Goal: Task Accomplishment & Management: Complete application form

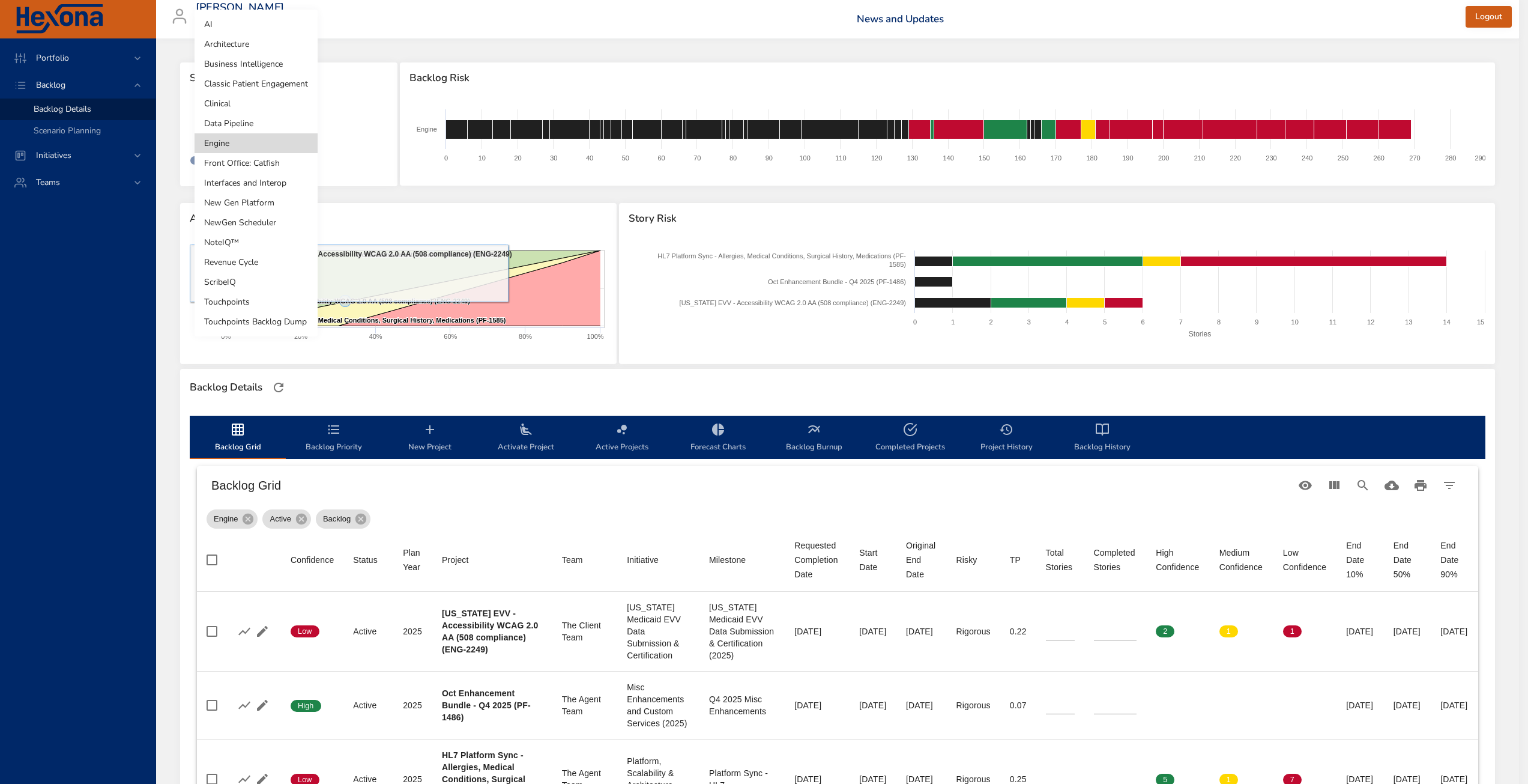
click at [241, 136] on body "Portfolio Backlog Backlog Details Scenario Planning Initiatives Teams [PERSON_N…" at bounding box center [764, 392] width 1528 height 784
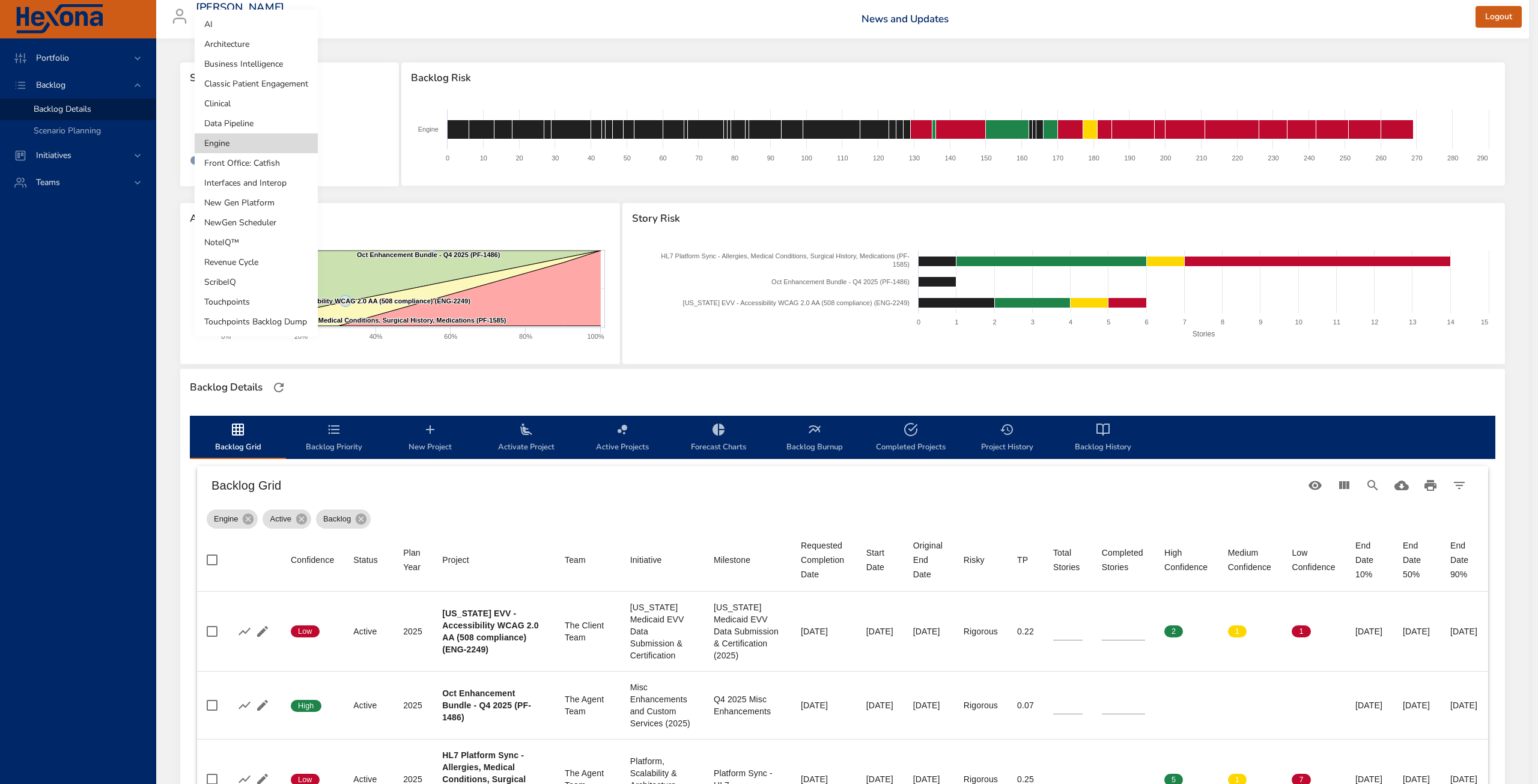
click at [257, 162] on li "Front Office: Catfish" at bounding box center [256, 163] width 123 height 20
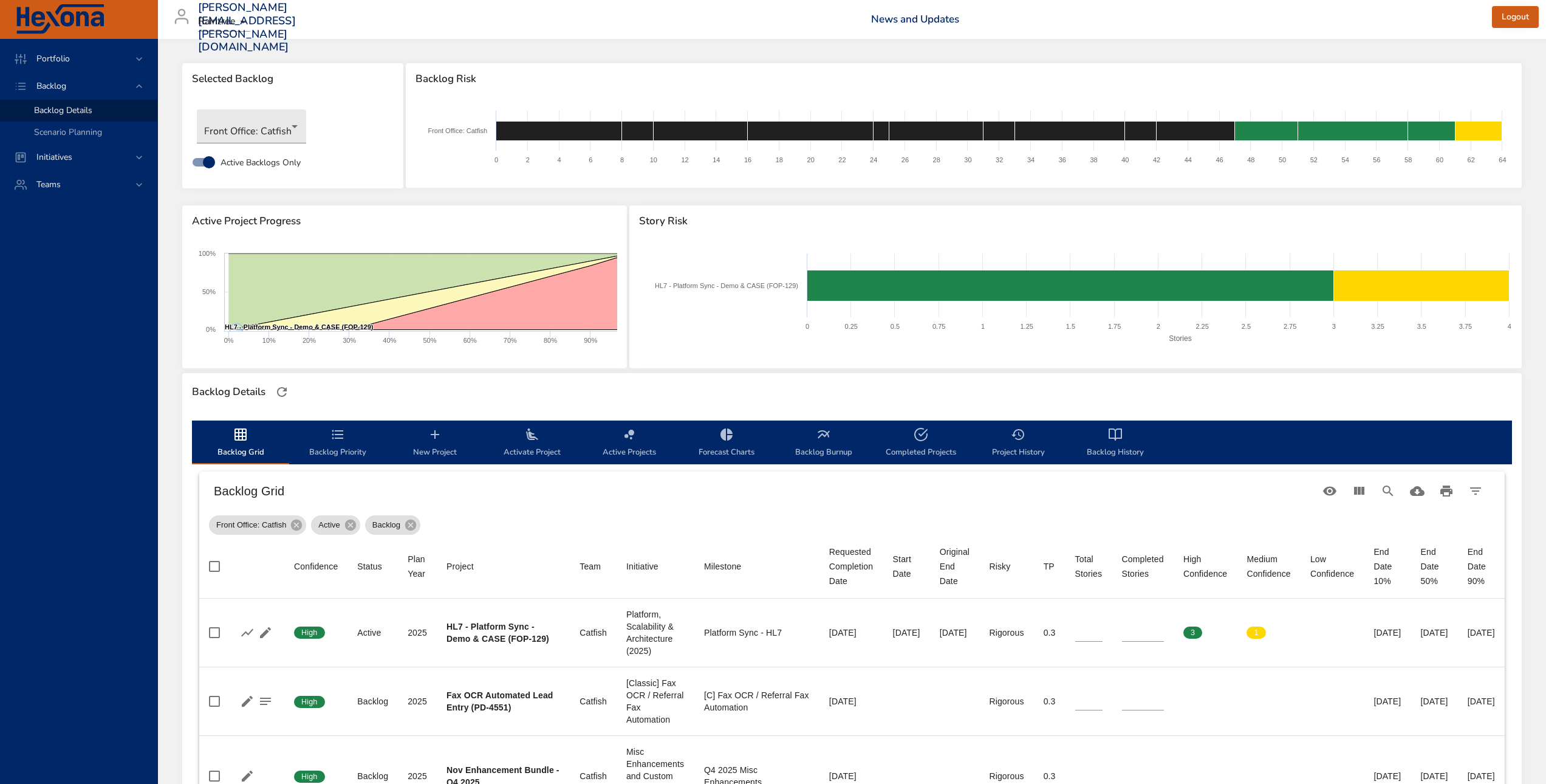
click at [519, 540] on th "Project" at bounding box center [503, 566] width 133 height 64
click at [774, 519] on div "Front Office: Catfish Active Backlog" at bounding box center [852, 522] width 1286 height 24
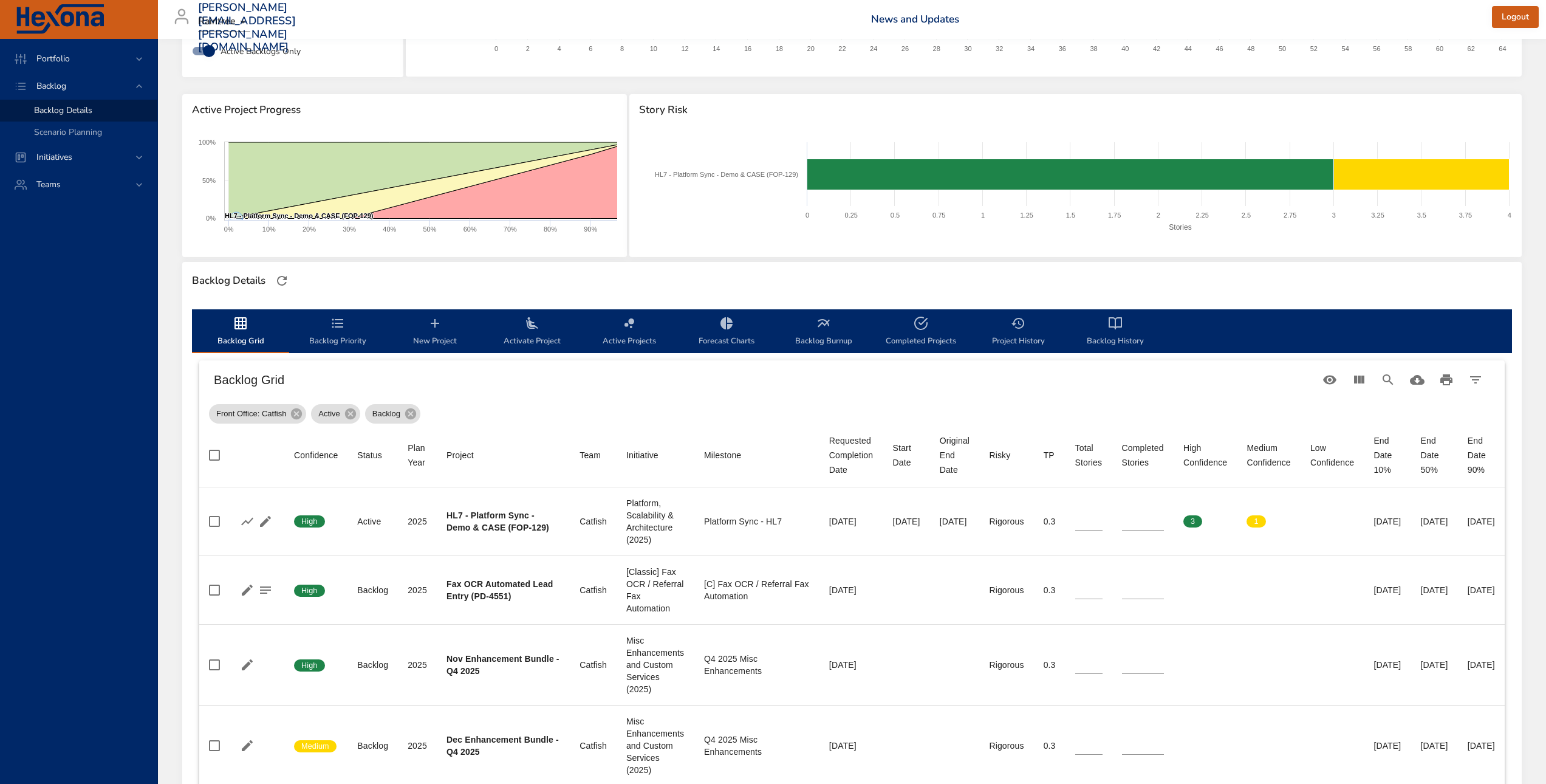
scroll to position [61, 0]
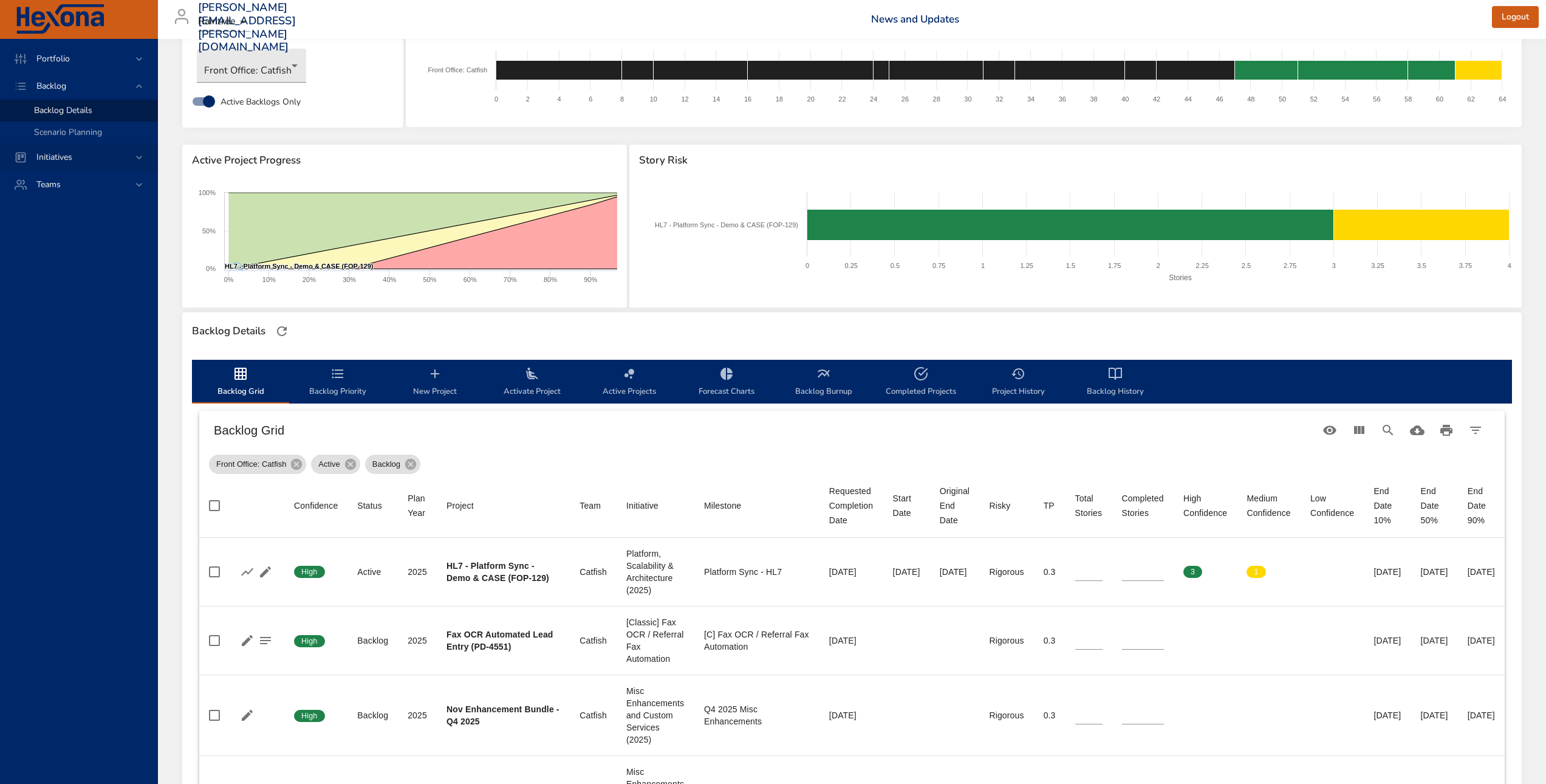
click at [115, 158] on div "Initiatives" at bounding box center [79, 158] width 106 height 13
click at [102, 178] on div "Teams" at bounding box center [79, 184] width 106 height 13
click at [83, 272] on div "Portfolio Backlog Initiatives Teams Dashboard" at bounding box center [78, 411] width 158 height 745
click at [107, 94] on div "Backlog" at bounding box center [78, 86] width 158 height 28
click at [81, 128] on span "Scenario Planning" at bounding box center [68, 132] width 68 height 12
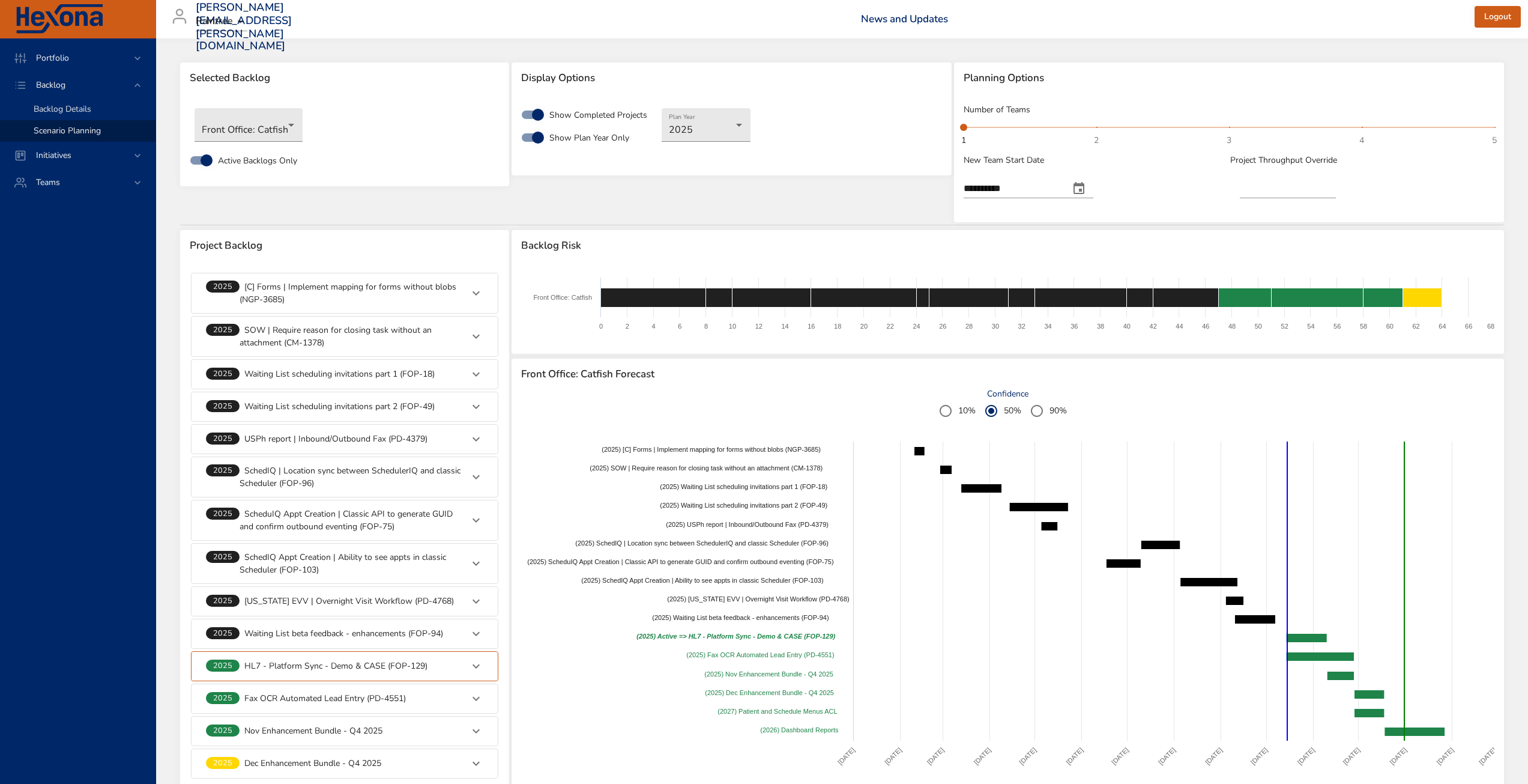
click at [83, 106] on span "Backlog Details" at bounding box center [62, 108] width 57 height 12
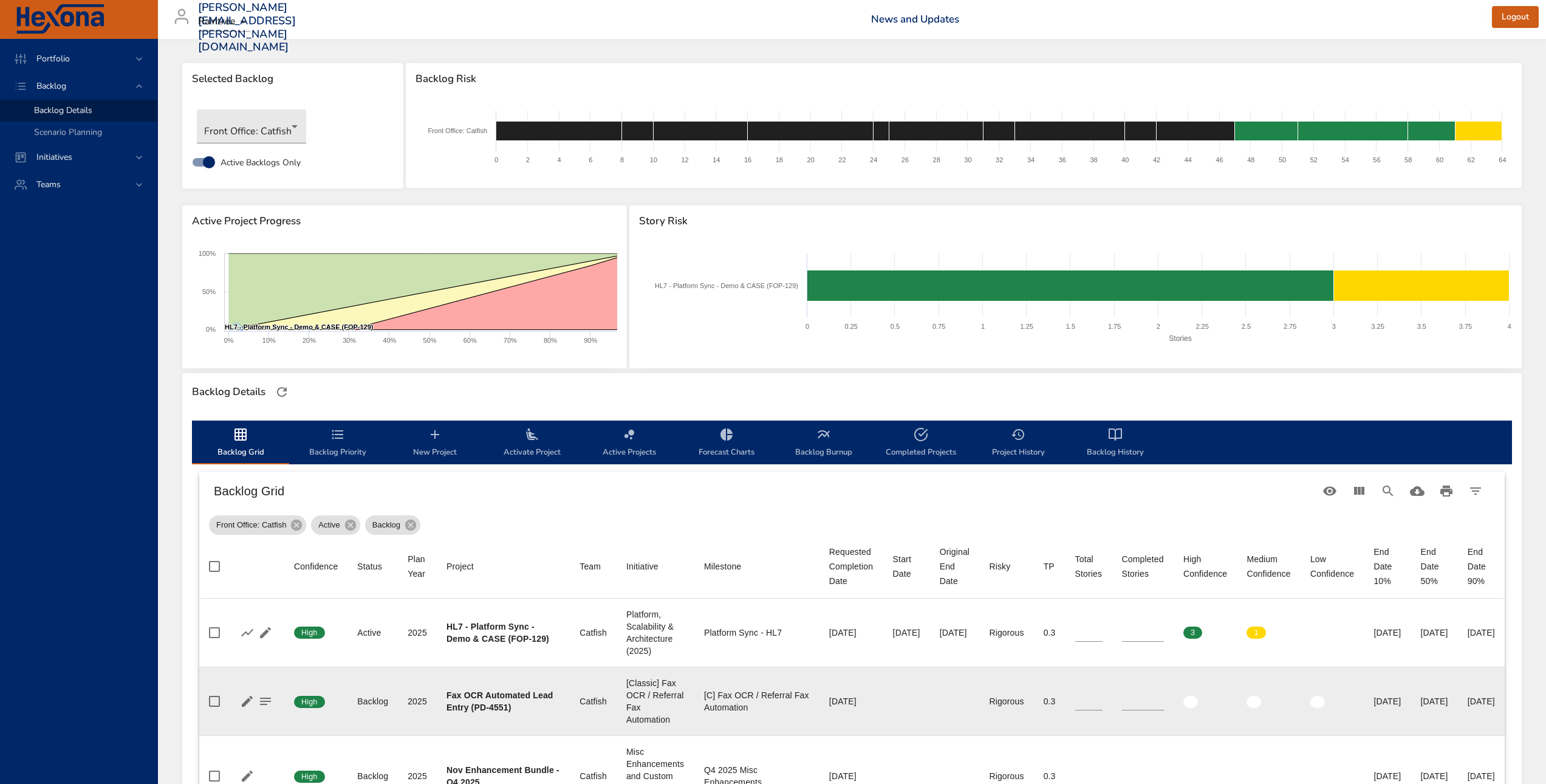
scroll to position [122, 35]
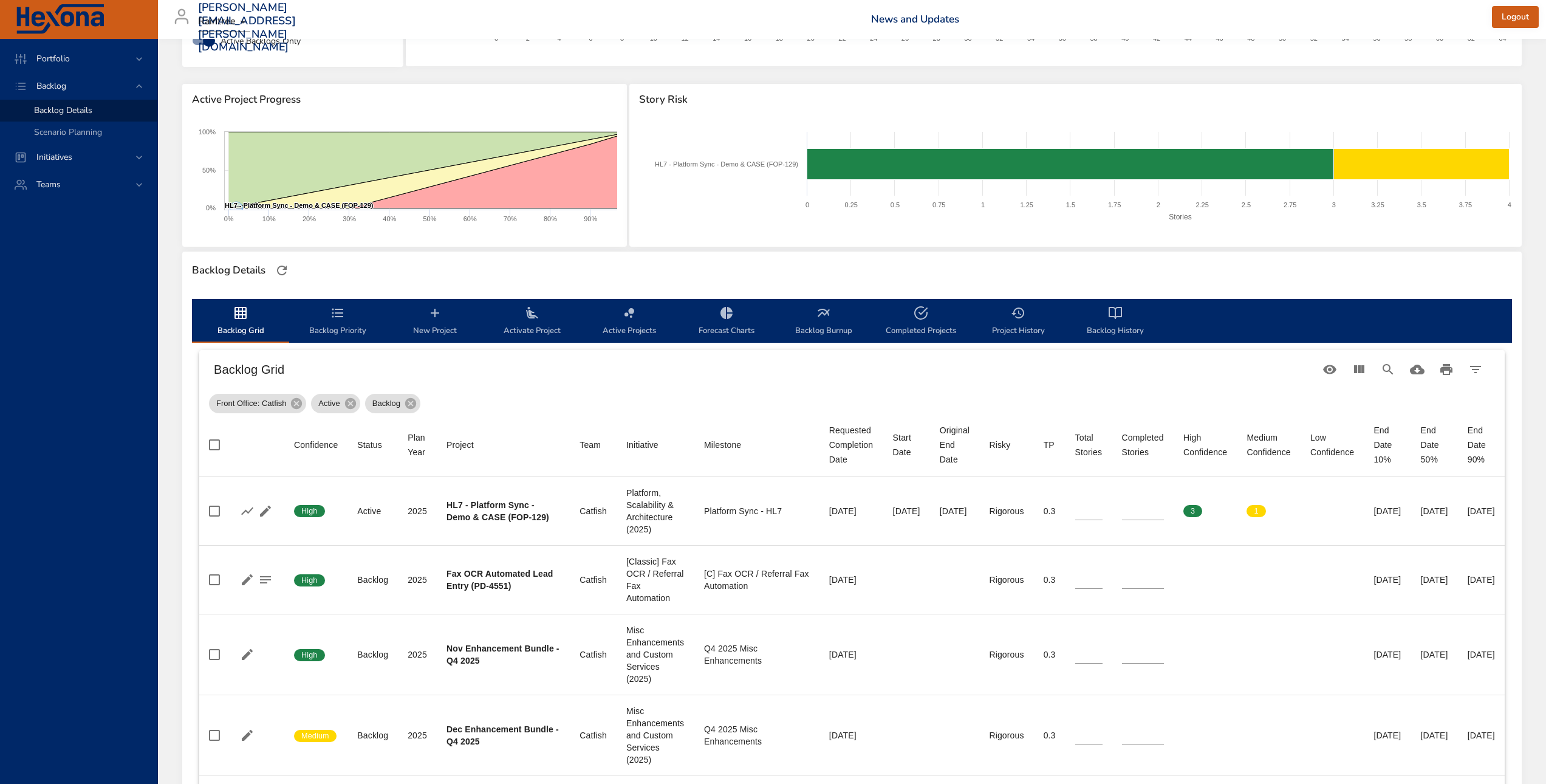
click at [1060, 117] on div "Created with Highcharts 9.0.1 Stories HL7 - Platform Sync - Demo & CASE (FOP-12…" at bounding box center [1075, 181] width 893 height 131
click at [1105, 281] on div "Backlog Details" at bounding box center [851, 271] width 1328 height 26
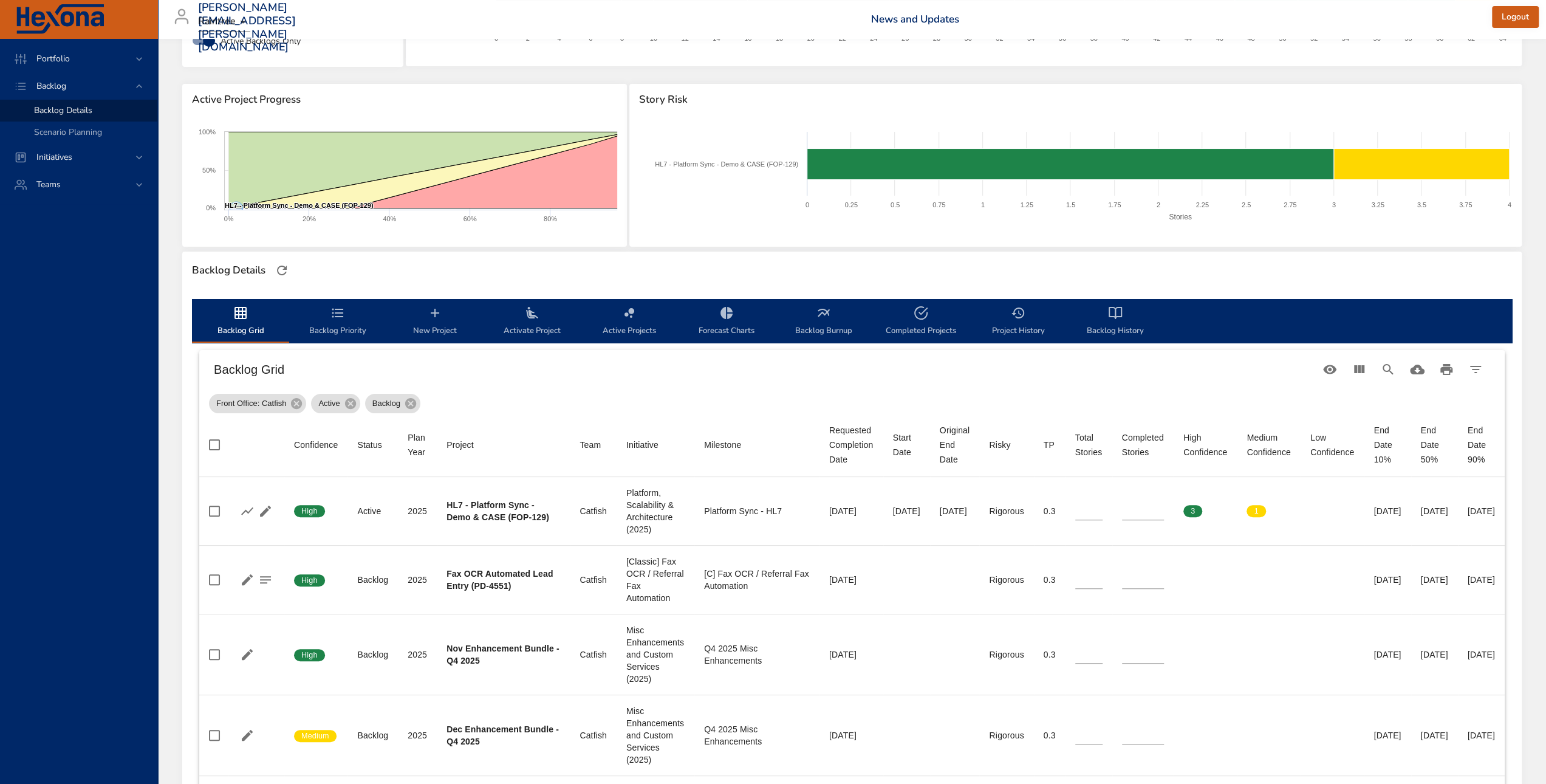
click at [393, 324] on span "New Project" at bounding box center [435, 322] width 83 height 32
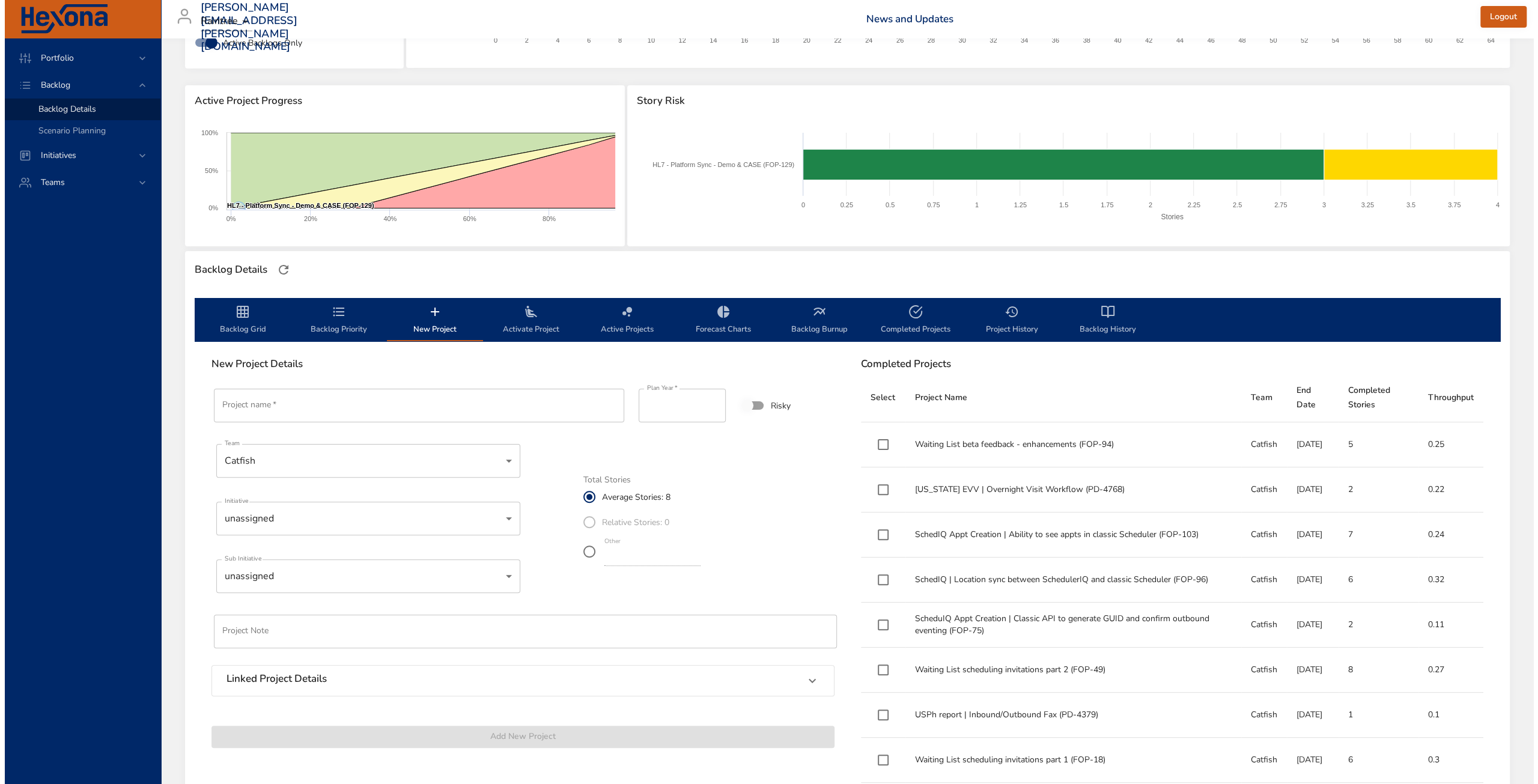
scroll to position [240, 0]
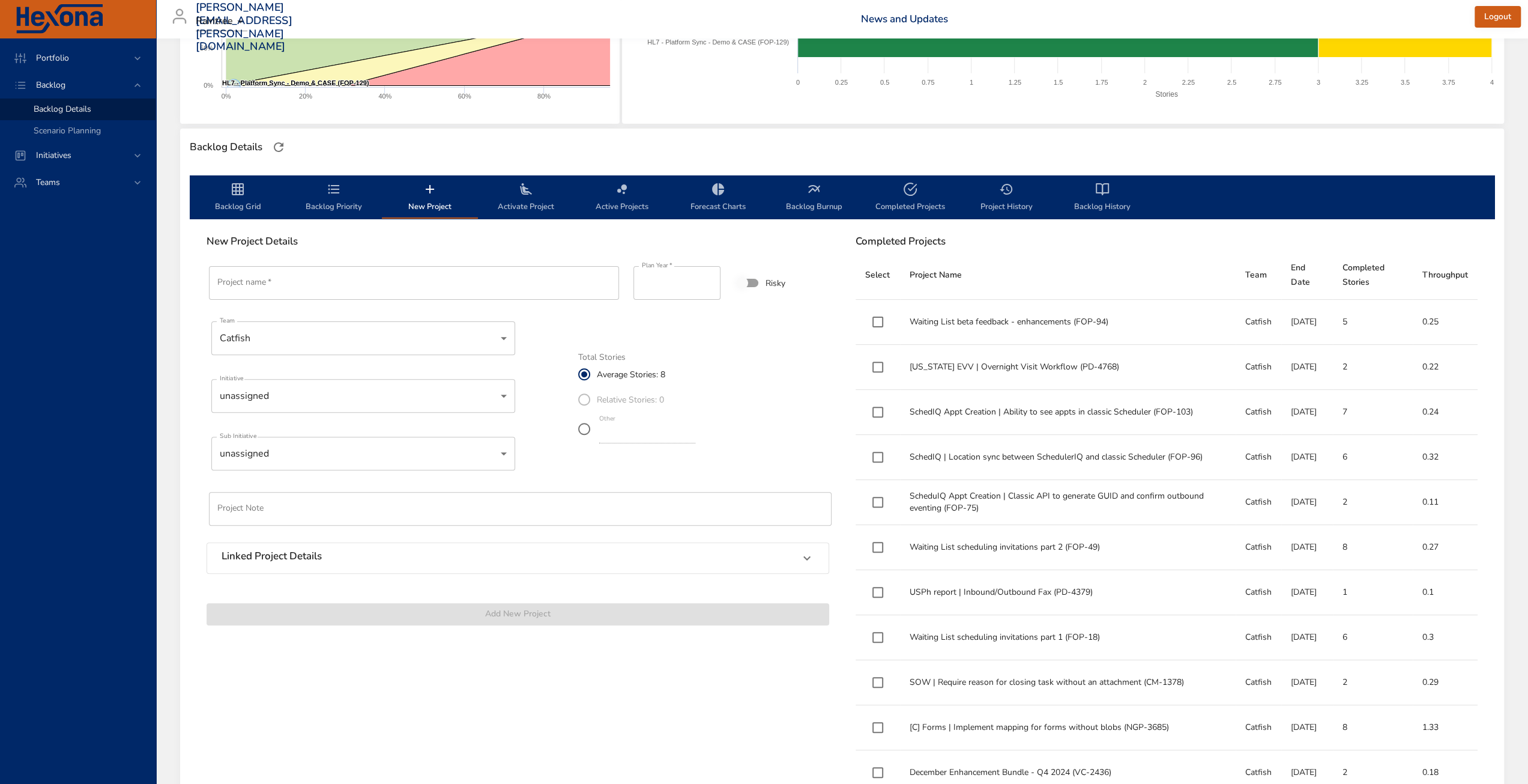
click at [246, 199] on span "Backlog Grid" at bounding box center [238, 198] width 82 height 32
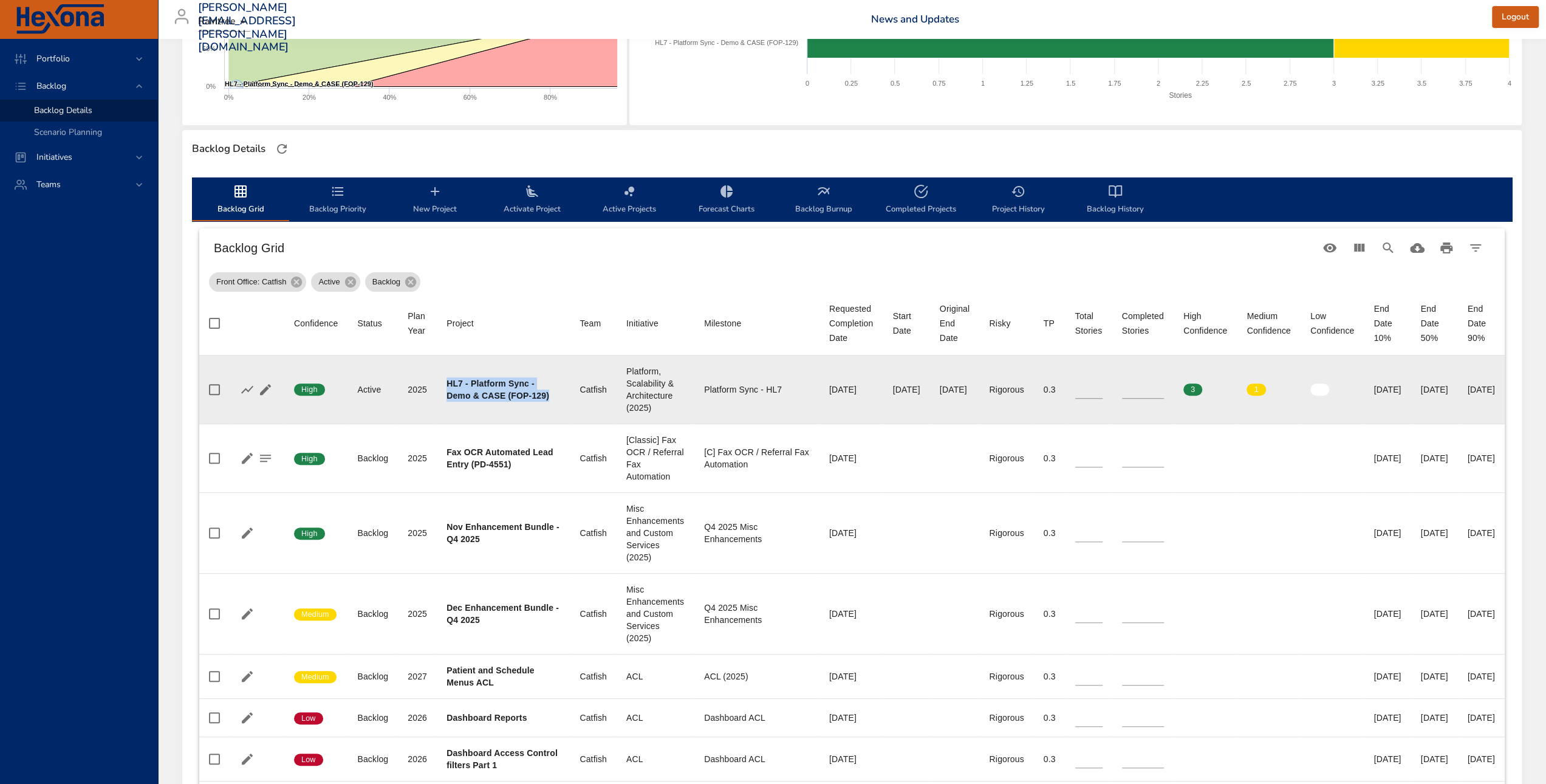
drag, startPoint x: 548, startPoint y: 395, endPoint x: 448, endPoint y: 377, distance: 101.6
click at [448, 378] on div "HL7 - Platform Sync - Demo & CASE (FOP-129)" at bounding box center [503, 390] width 113 height 24
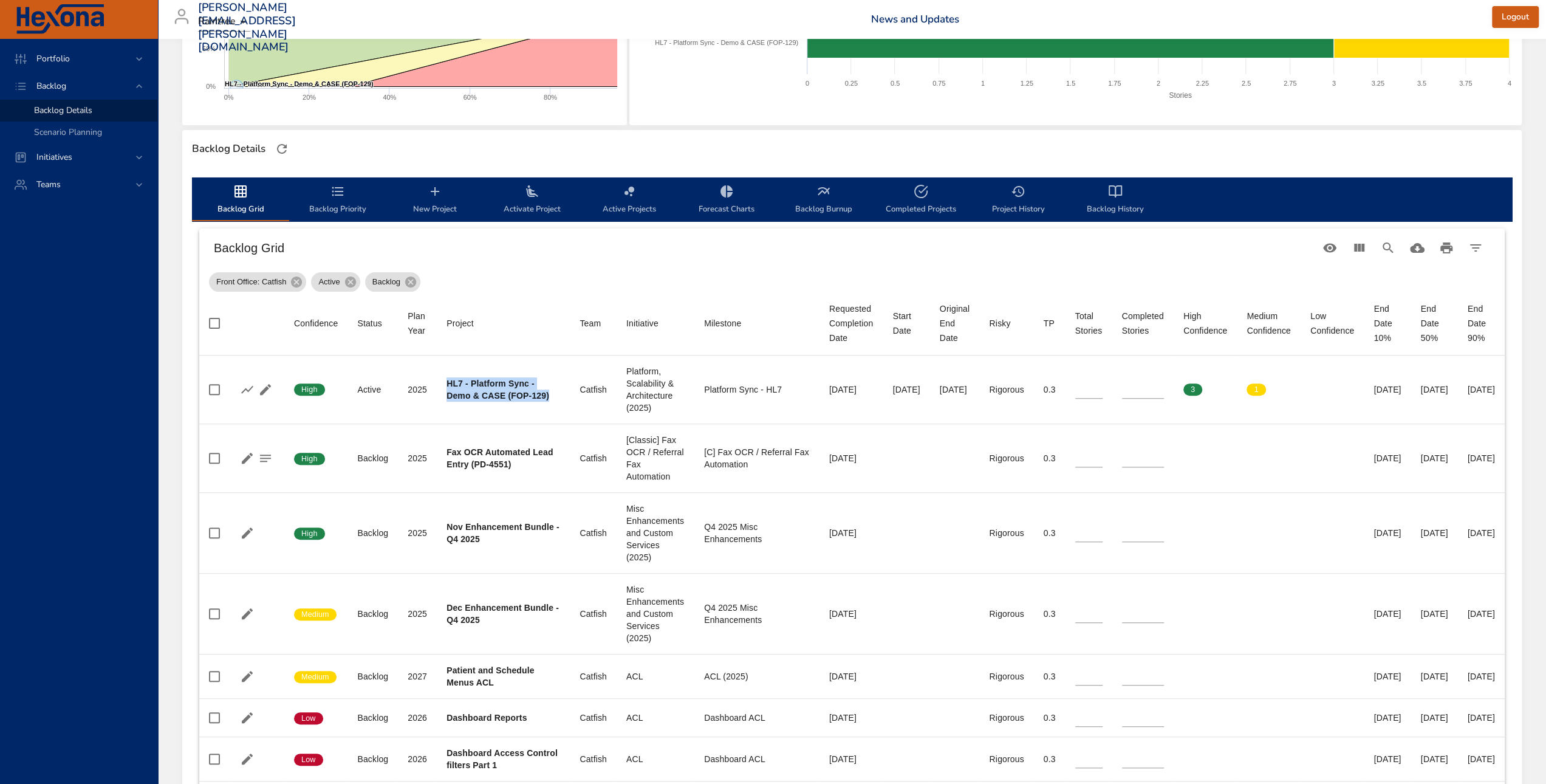
copy b "HL7 - Platform Sync - Demo & CASE (FOP-129)"
click at [527, 201] on span "Activate Project" at bounding box center [533, 200] width 83 height 32
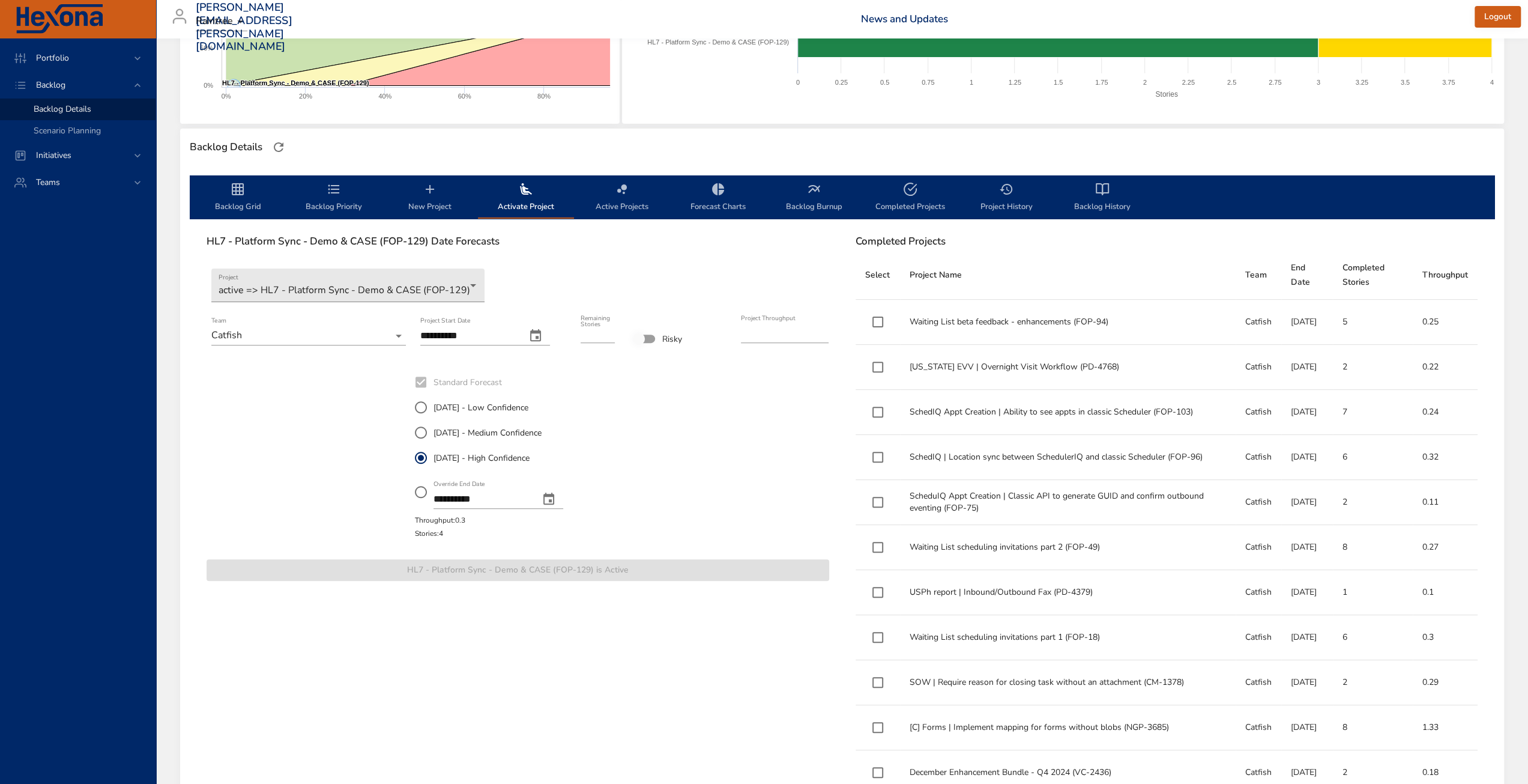
click at [433, 208] on span "New Project" at bounding box center [430, 198] width 82 height 32
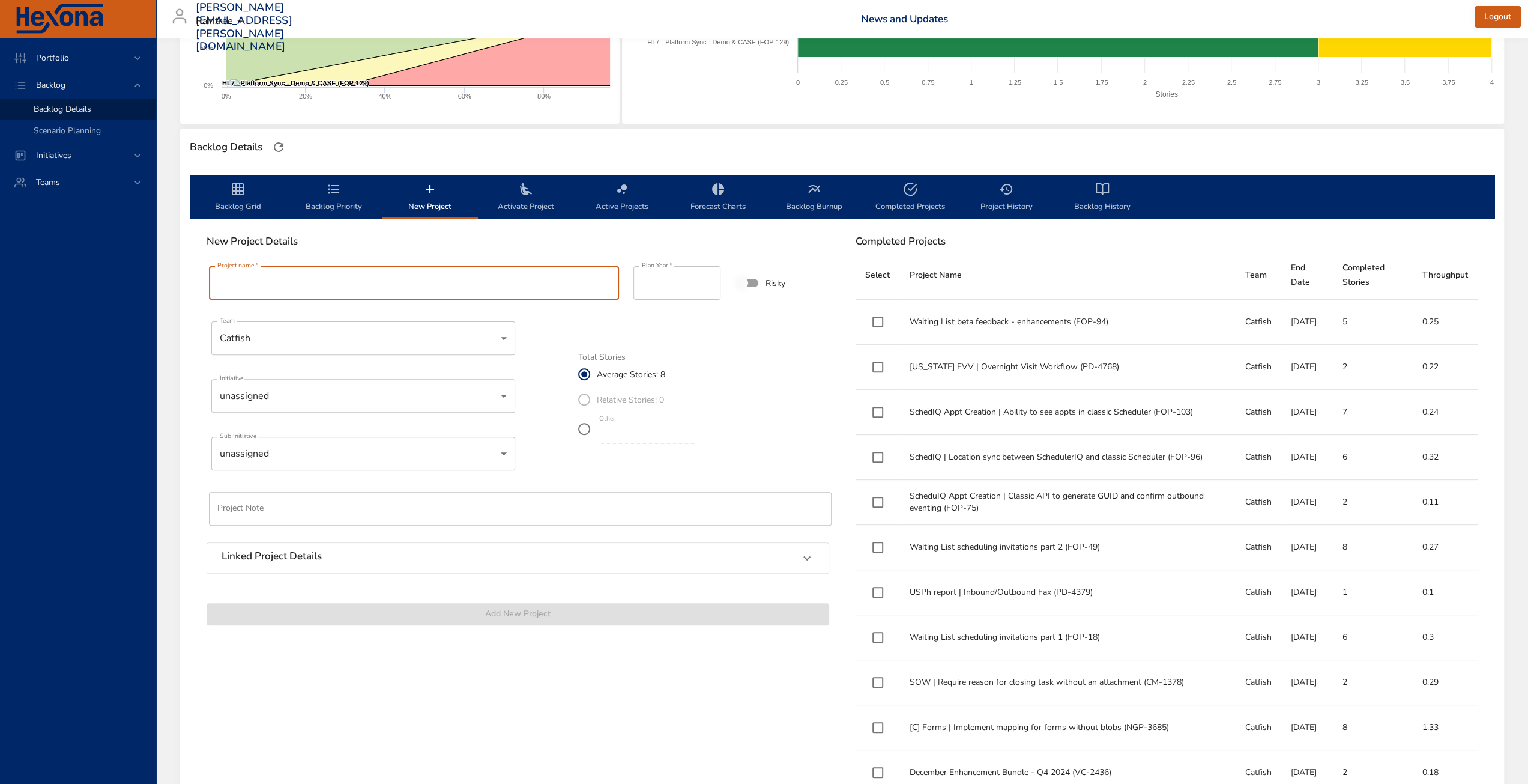
click at [366, 284] on input "Project name   *" at bounding box center [414, 282] width 410 height 34
paste input "**********"
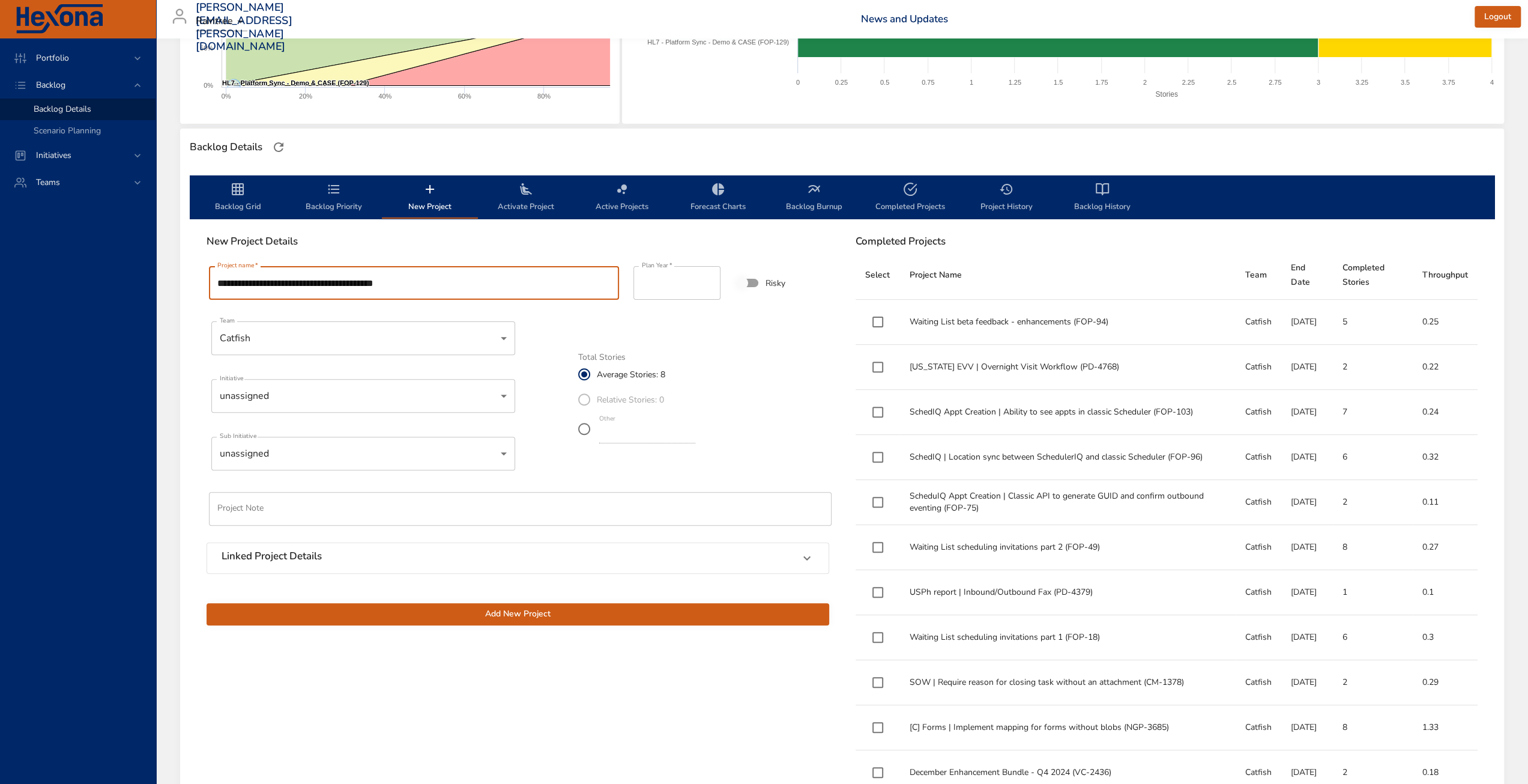
drag, startPoint x: 315, startPoint y: 281, endPoint x: 428, endPoint y: 283, distance: 113.0
click at [428, 283] on input "**********" at bounding box center [414, 282] width 410 height 34
type input "**********"
click at [682, 283] on input "****" at bounding box center [677, 282] width 87 height 34
type input "****"
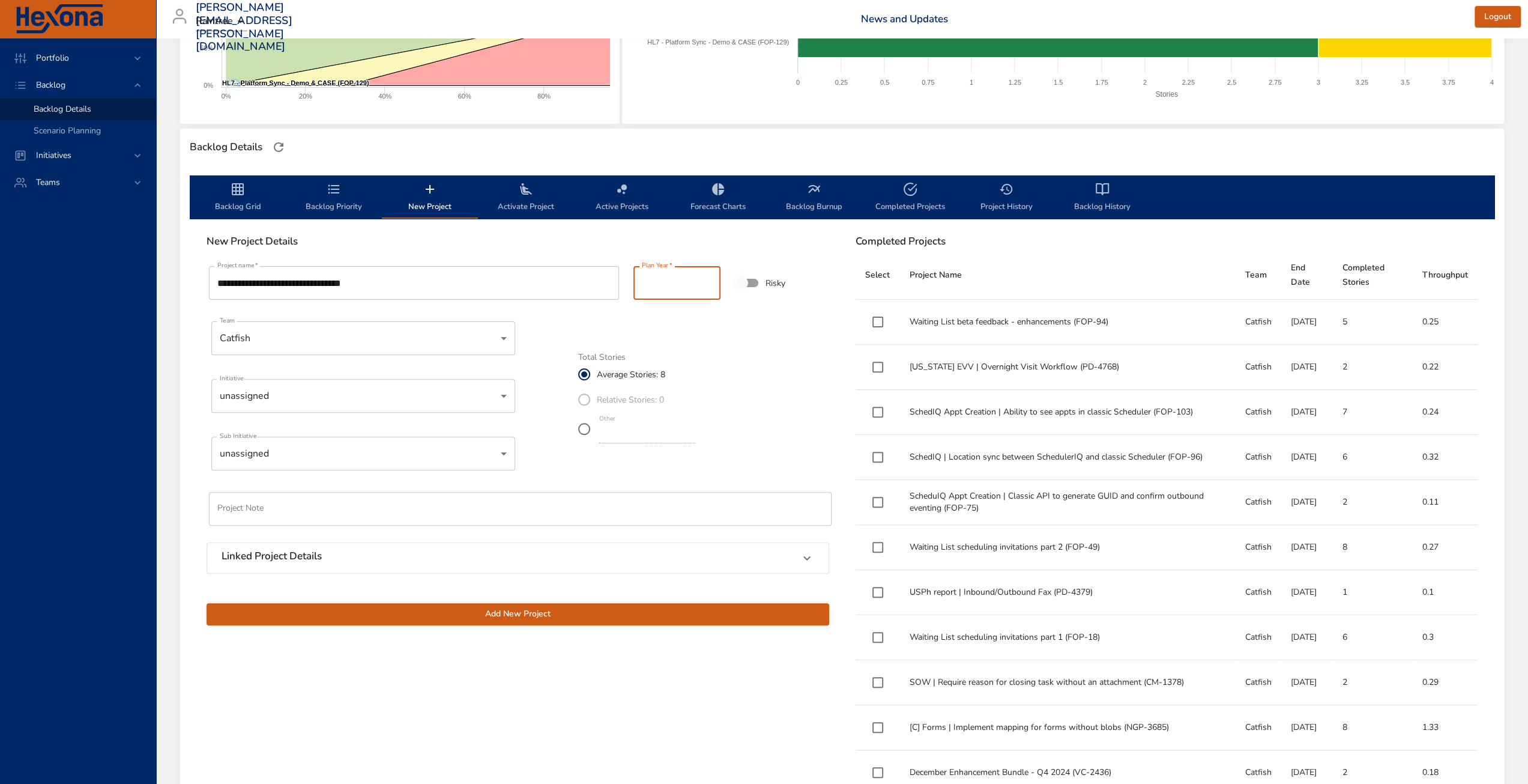
click at [708, 279] on input "****" at bounding box center [677, 282] width 87 height 34
click at [331, 389] on body "Portfolio Backlog Backlog Details Scenario Planning Initiatives Teams [PERSON_N…" at bounding box center [764, 151] width 1528 height 784
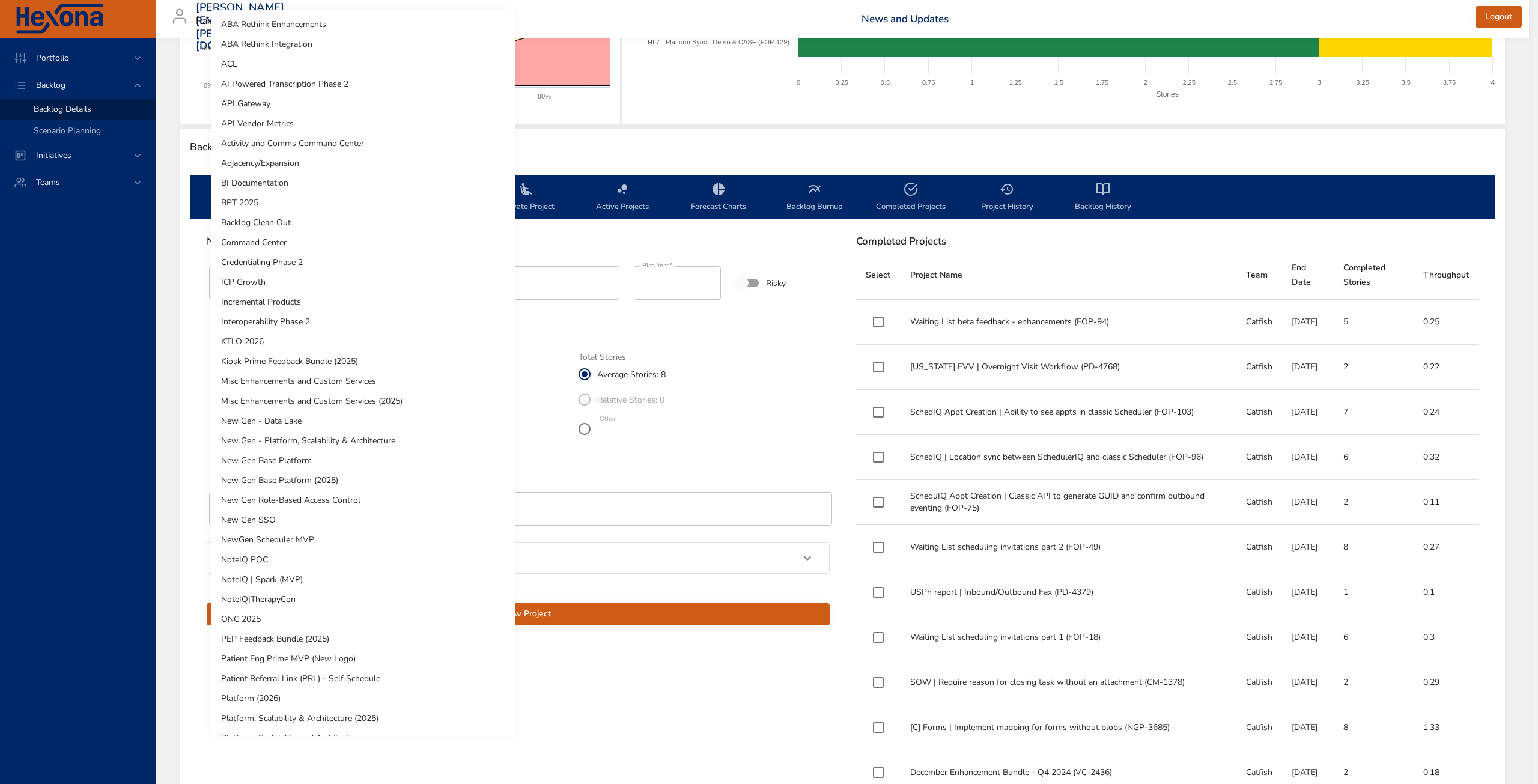
scroll to position [413, 0]
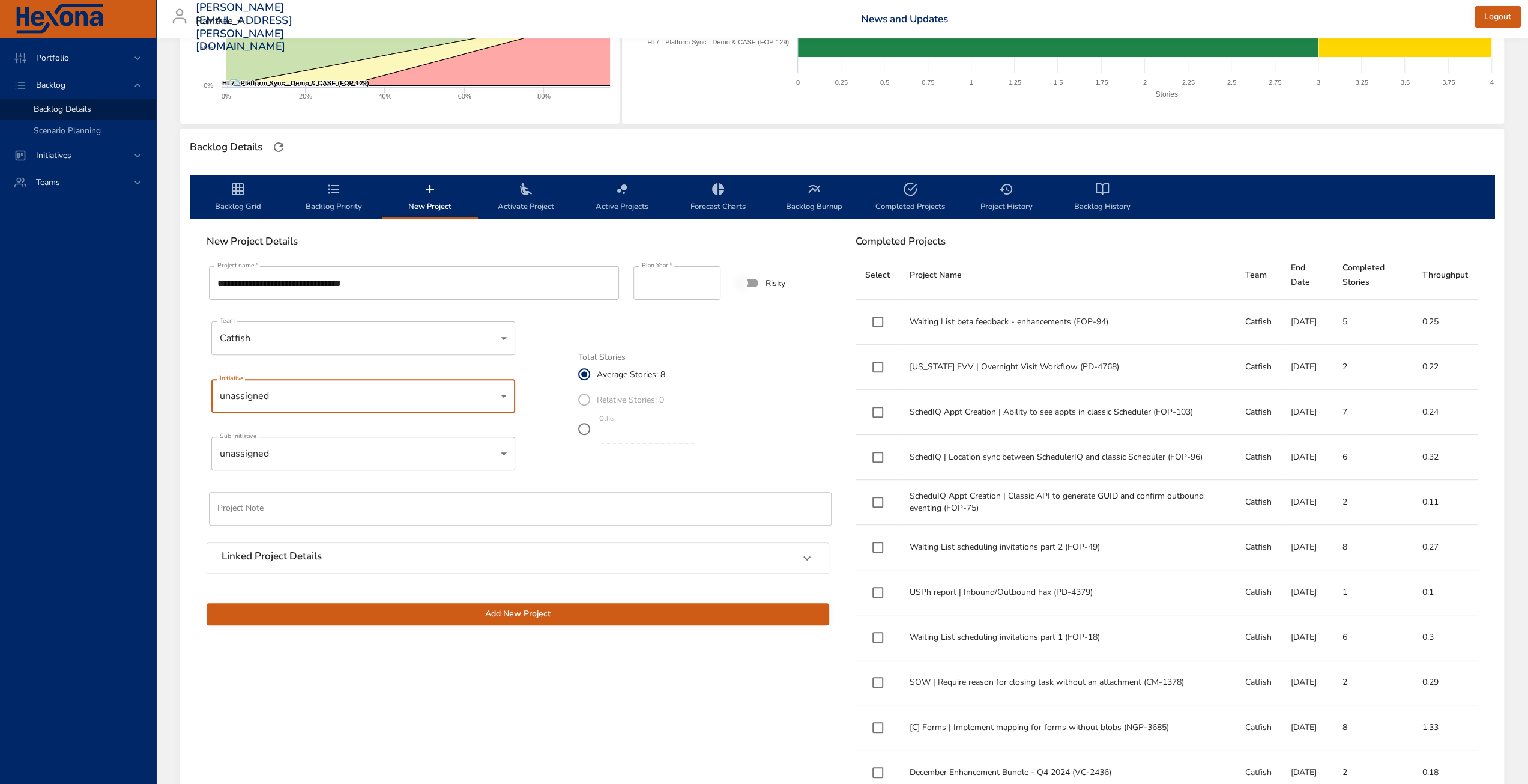
click at [306, 453] on body "Portfolio Backlog Backlog Details Scenario Planning Initiatives Teams [PERSON_N…" at bounding box center [764, 151] width 1528 height 784
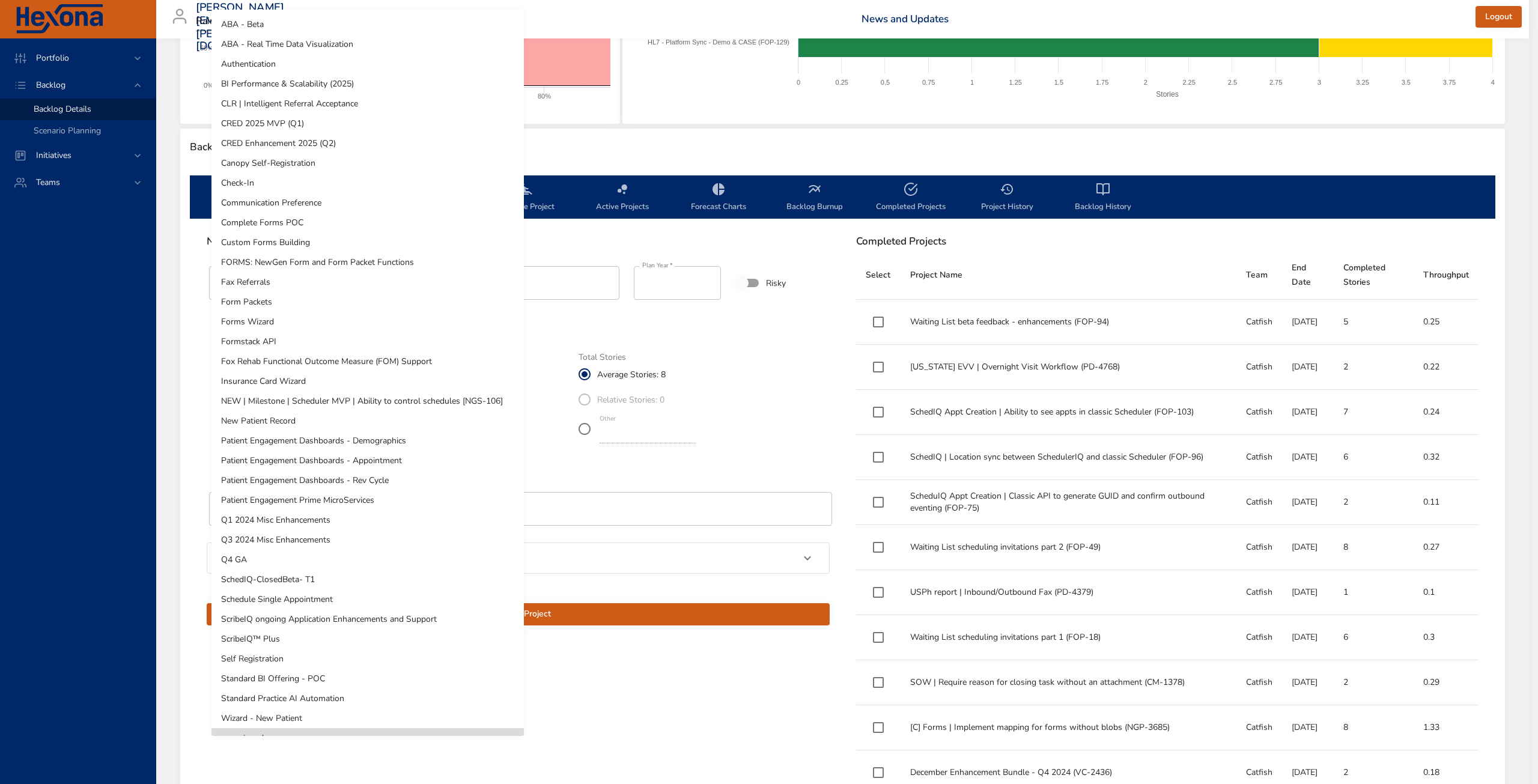
scroll to position [12, 0]
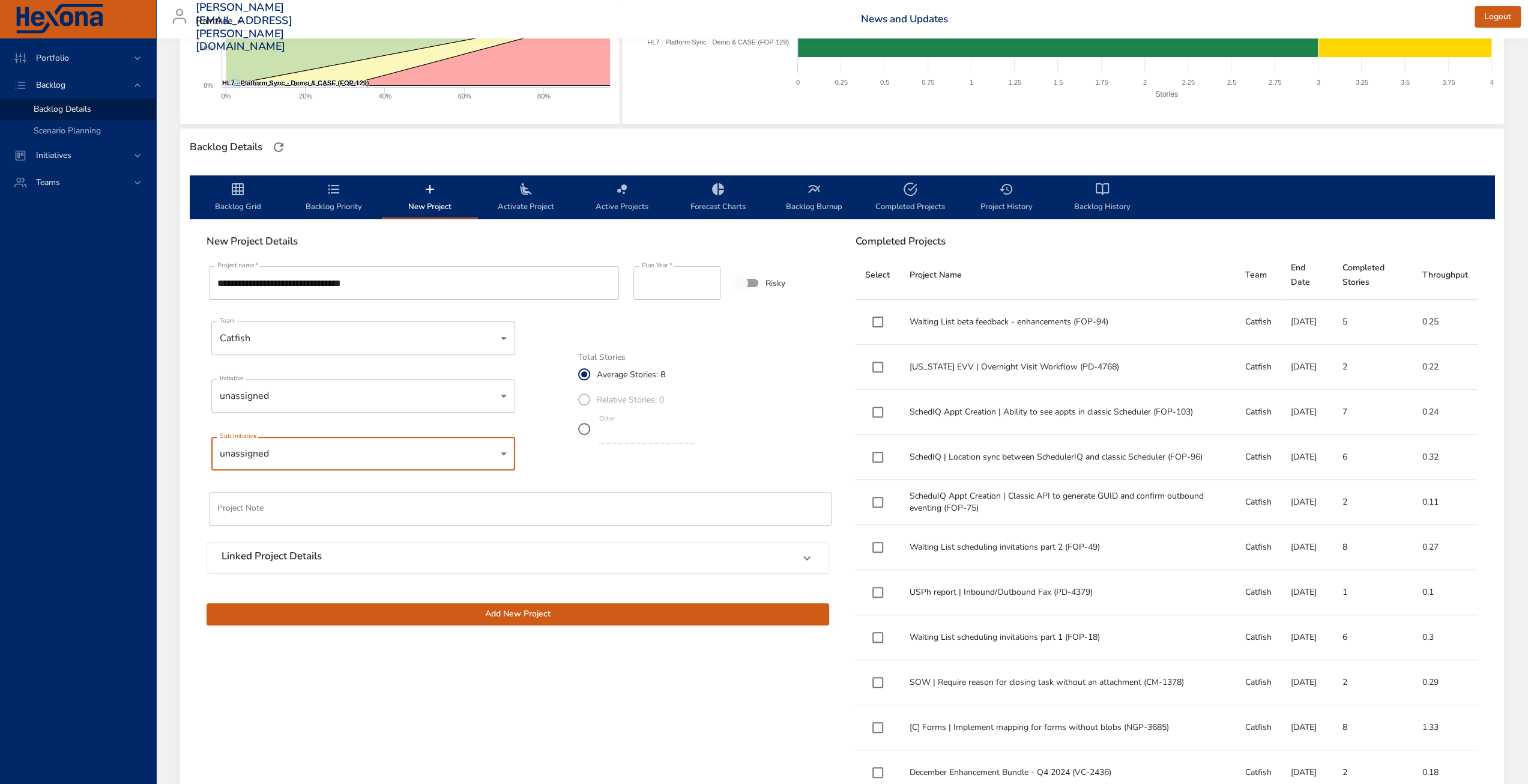
click at [301, 387] on body "Portfolio Backlog Backlog Details Scenario Planning Initiatives Teams [PERSON_N…" at bounding box center [764, 151] width 1528 height 784
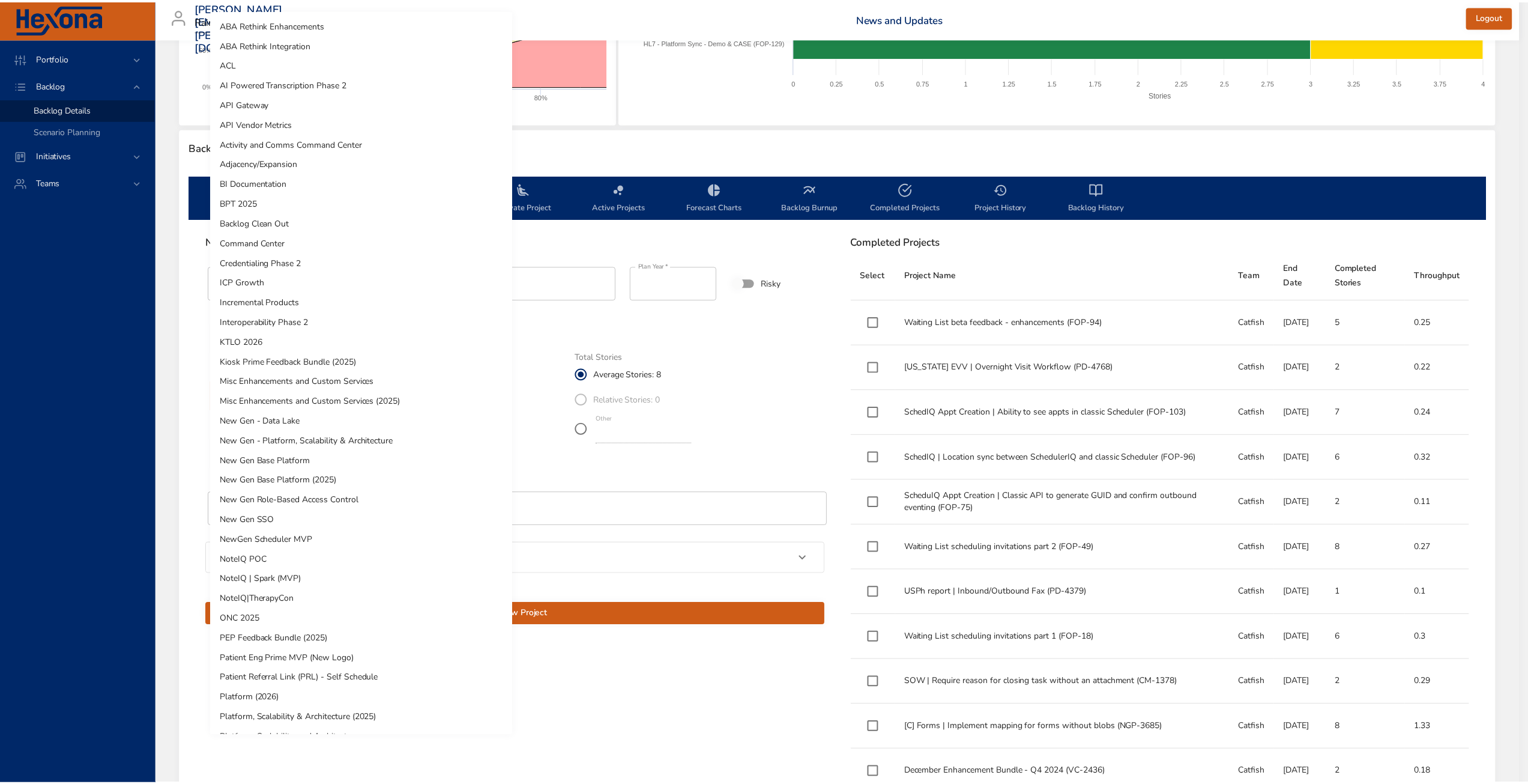
scroll to position [413, 0]
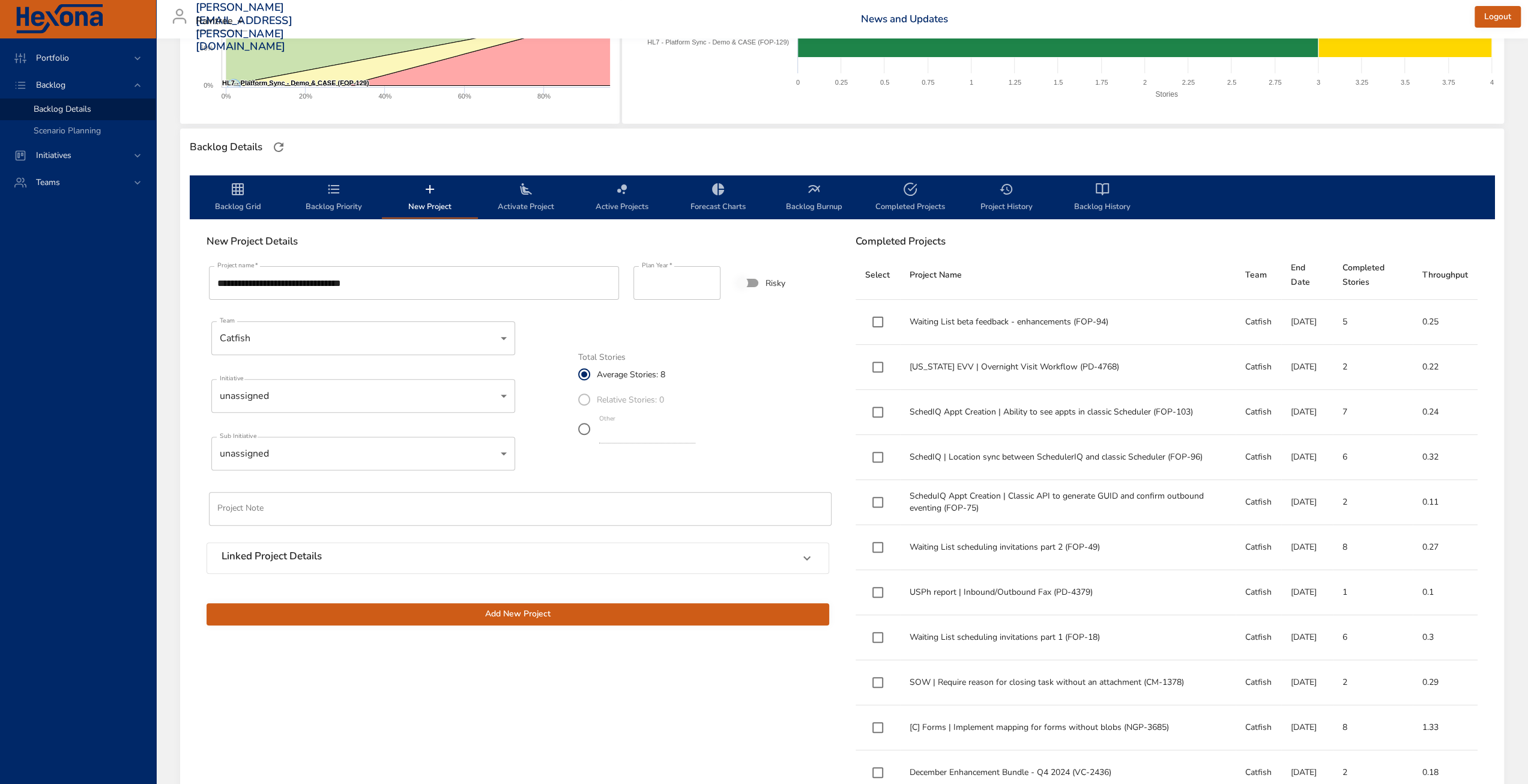
click at [537, 616] on span "Add New Project" at bounding box center [517, 614] width 604 height 15
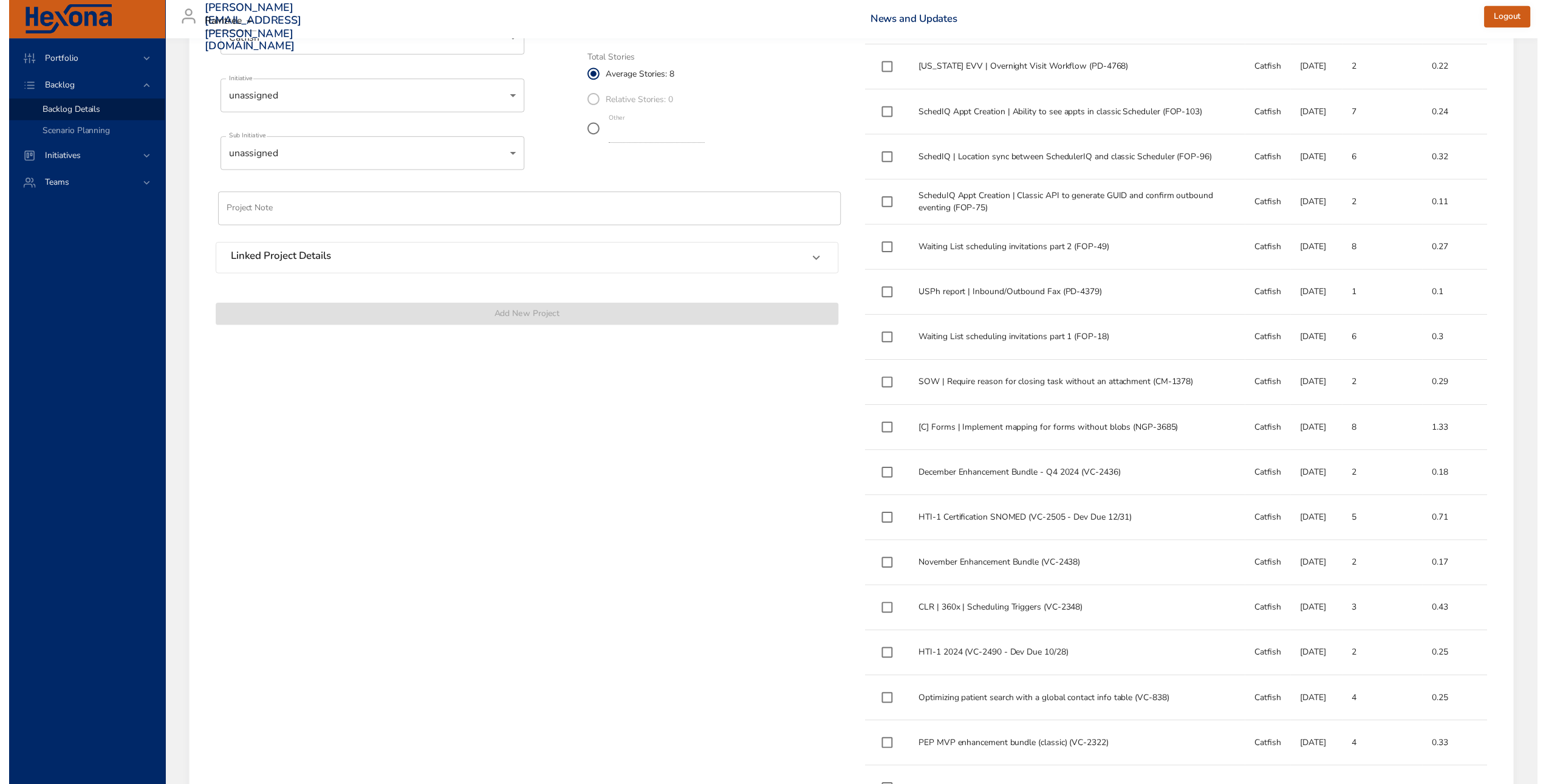
scroll to position [182, 0]
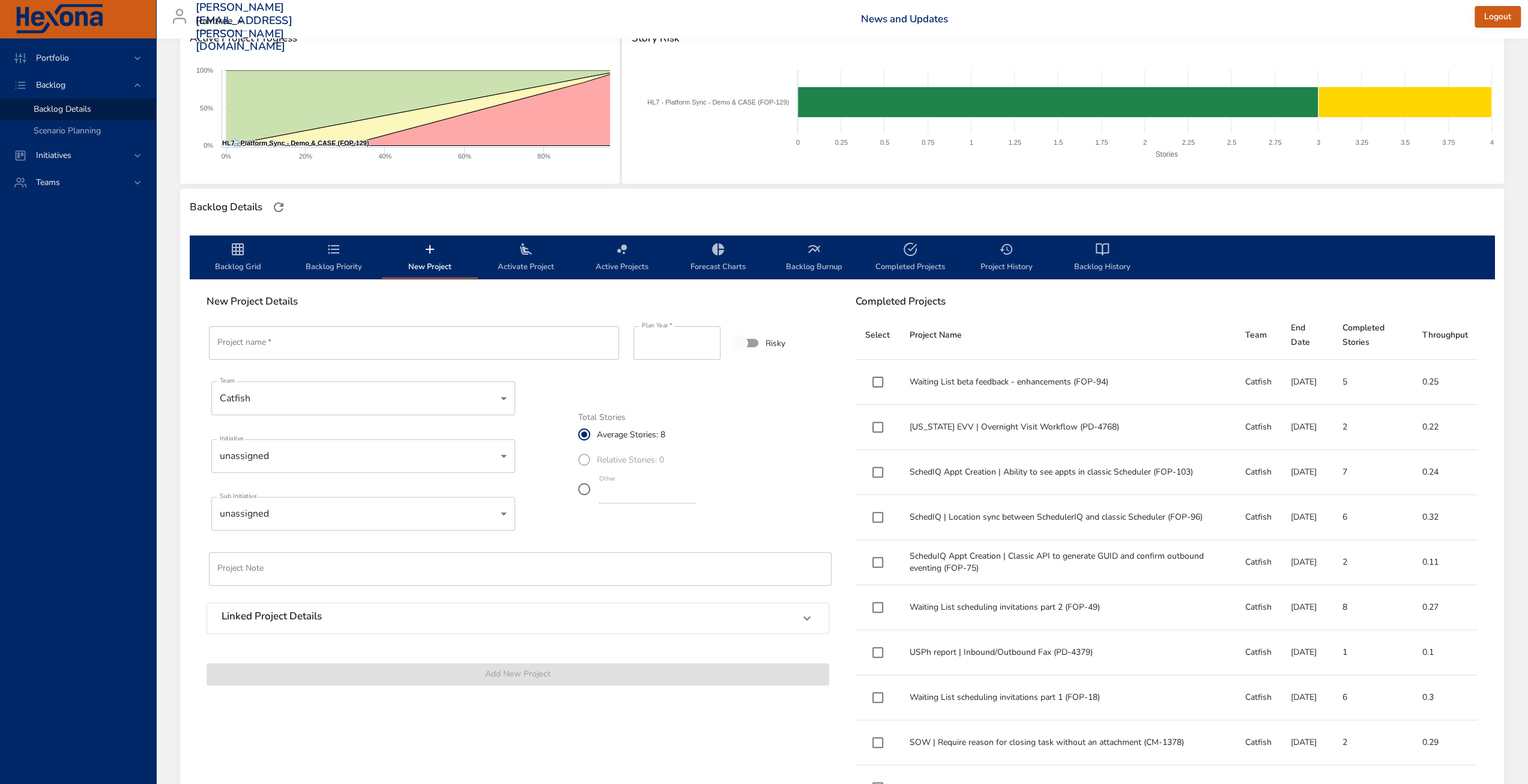
click at [245, 267] on span "Backlog Grid" at bounding box center [238, 258] width 82 height 32
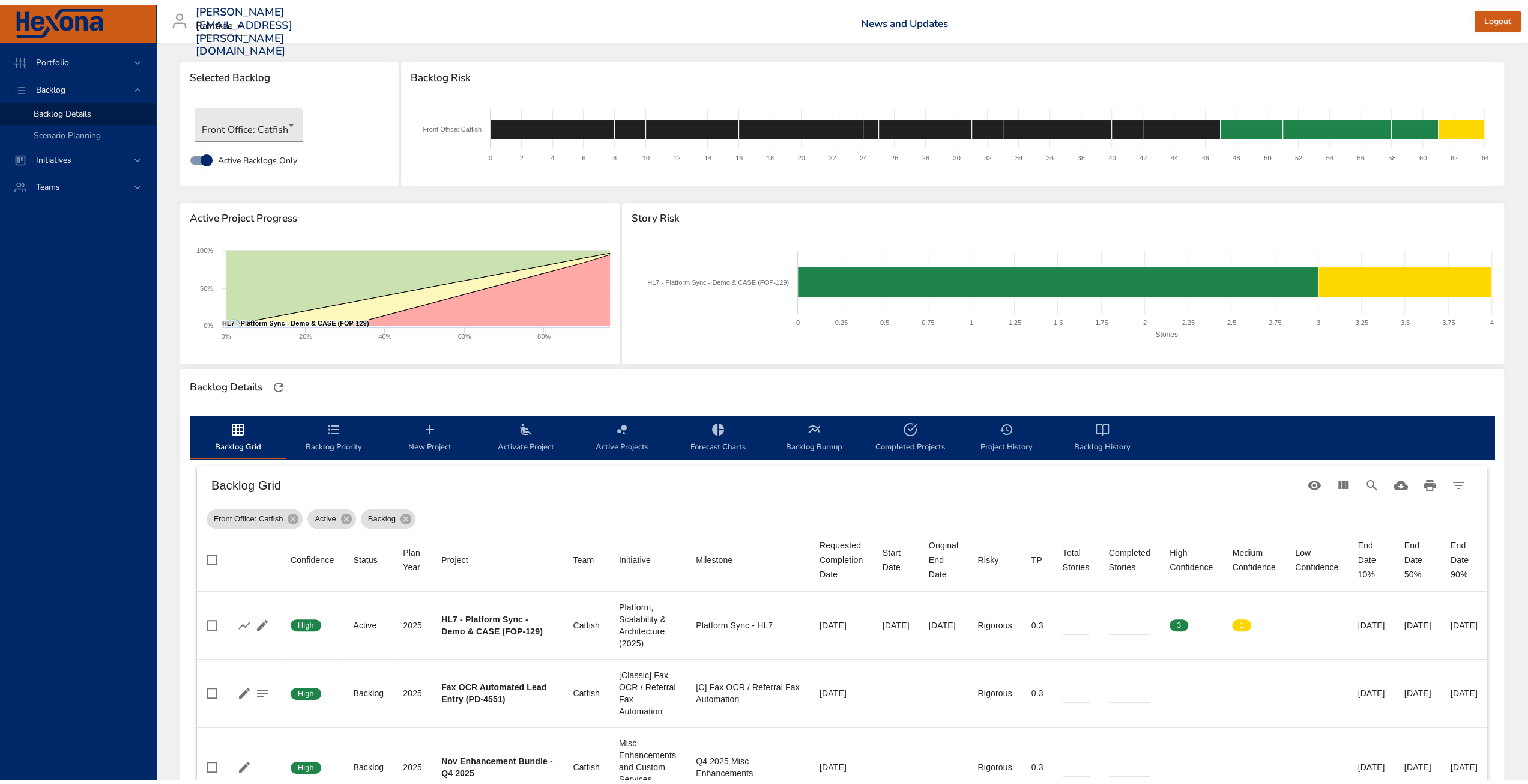
scroll to position [0, 0]
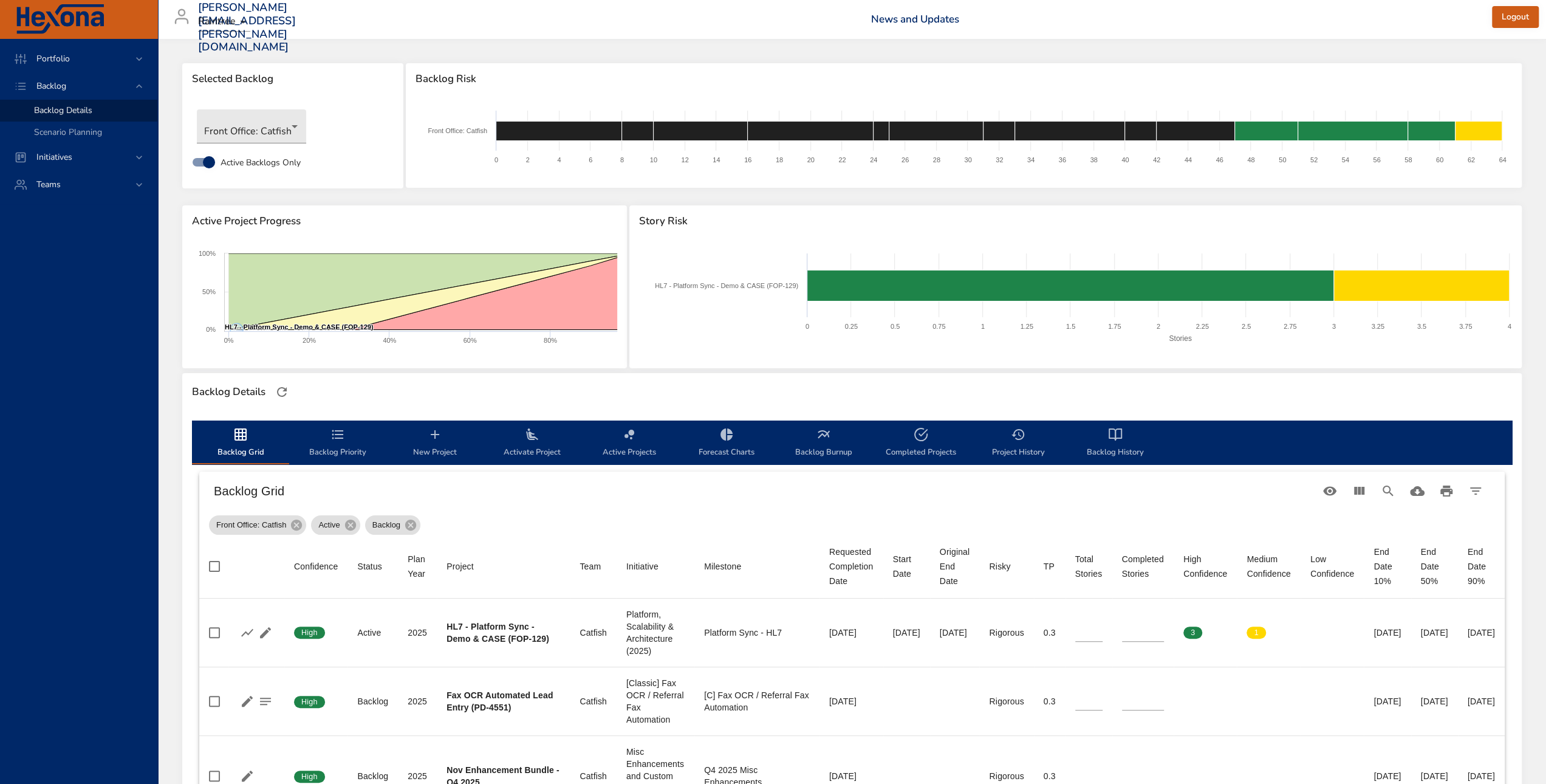
click at [341, 449] on span "Backlog Priority" at bounding box center [338, 443] width 83 height 32
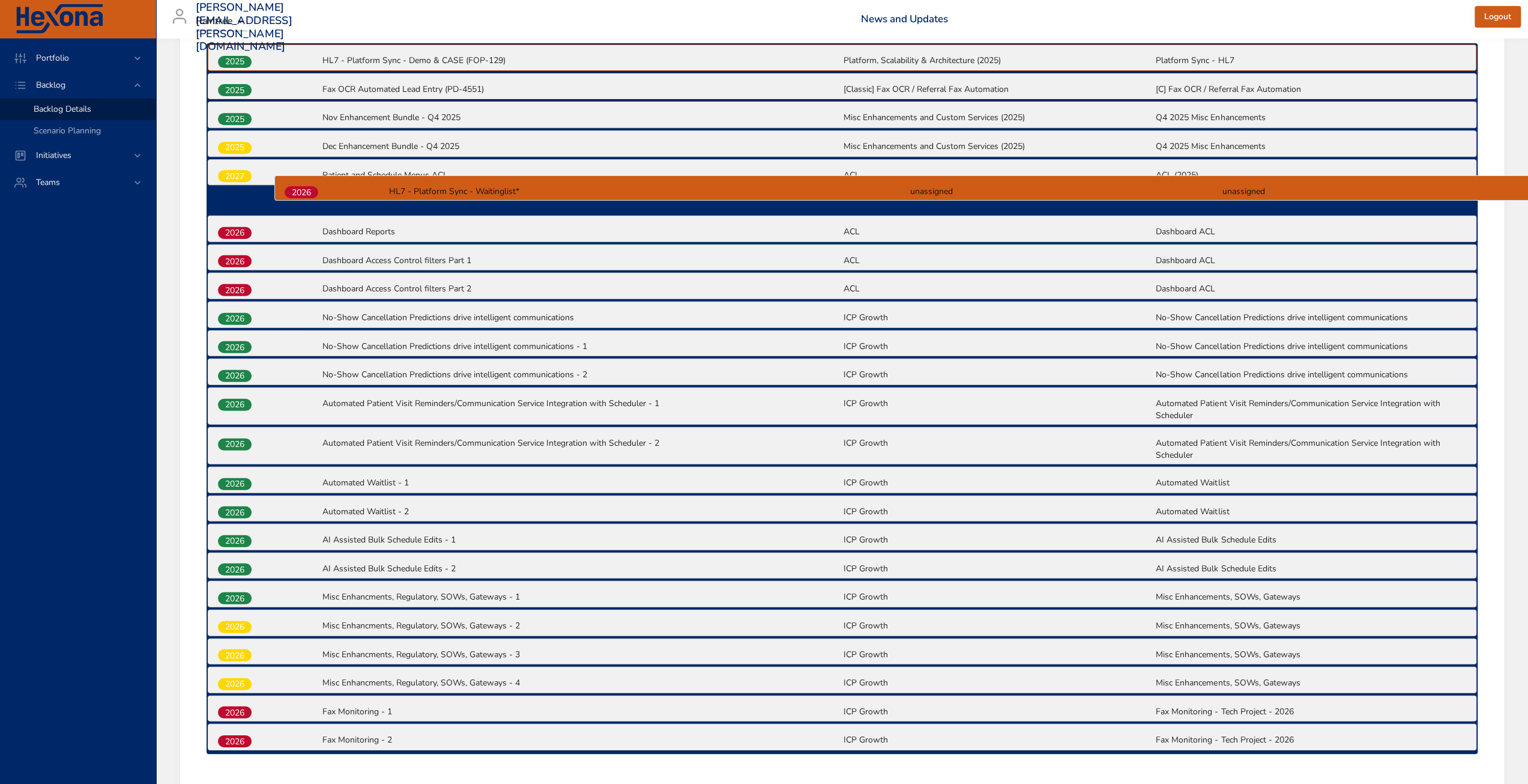
scroll to position [462, 0]
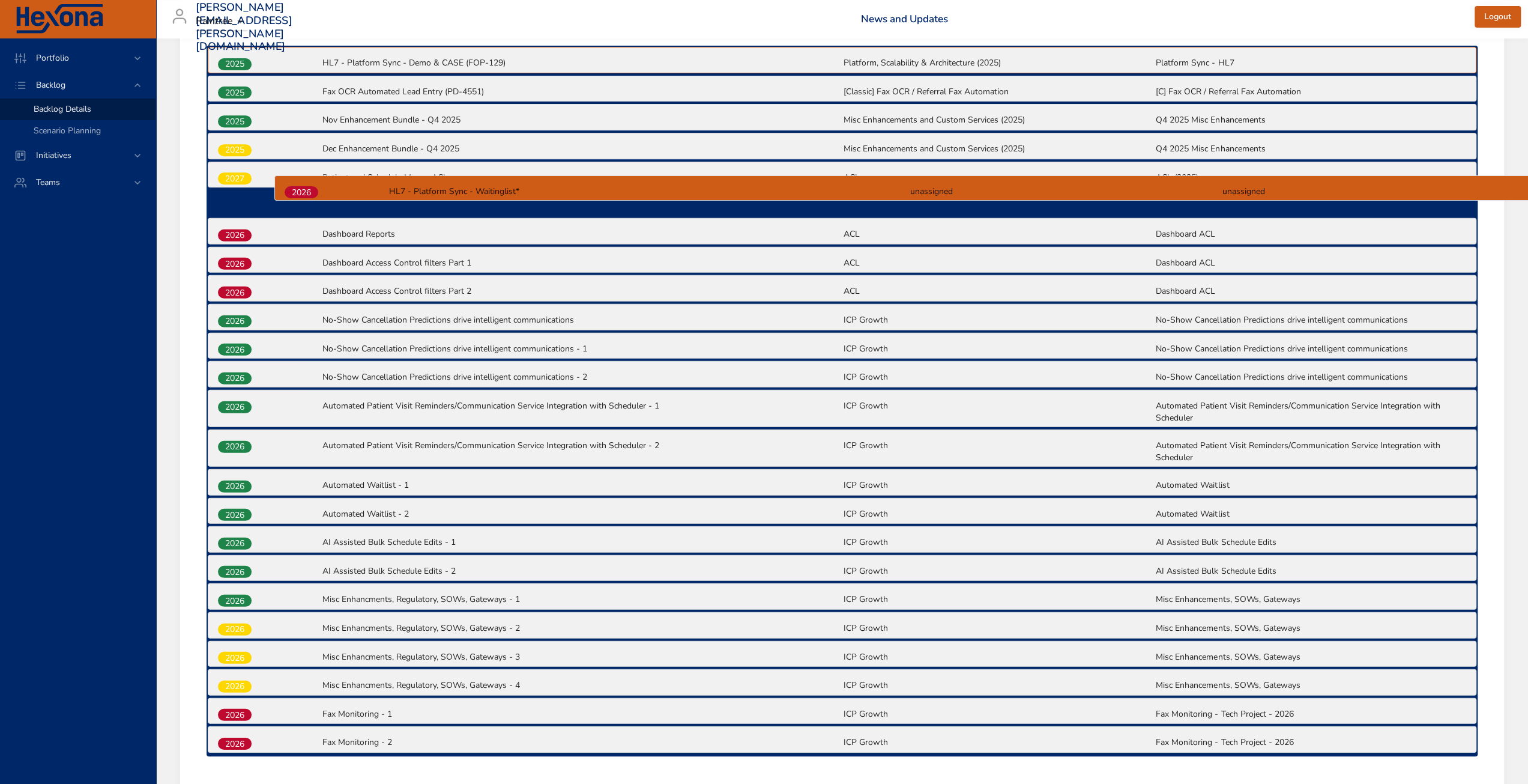
drag, startPoint x: 236, startPoint y: 658, endPoint x: 308, endPoint y: 187, distance: 476.5
click at [308, 187] on div "2025 HL7 - Platform Sync - Demo & CASE (FOP-129) Platform, Scalability & Archit…" at bounding box center [842, 401] width 1271 height 710
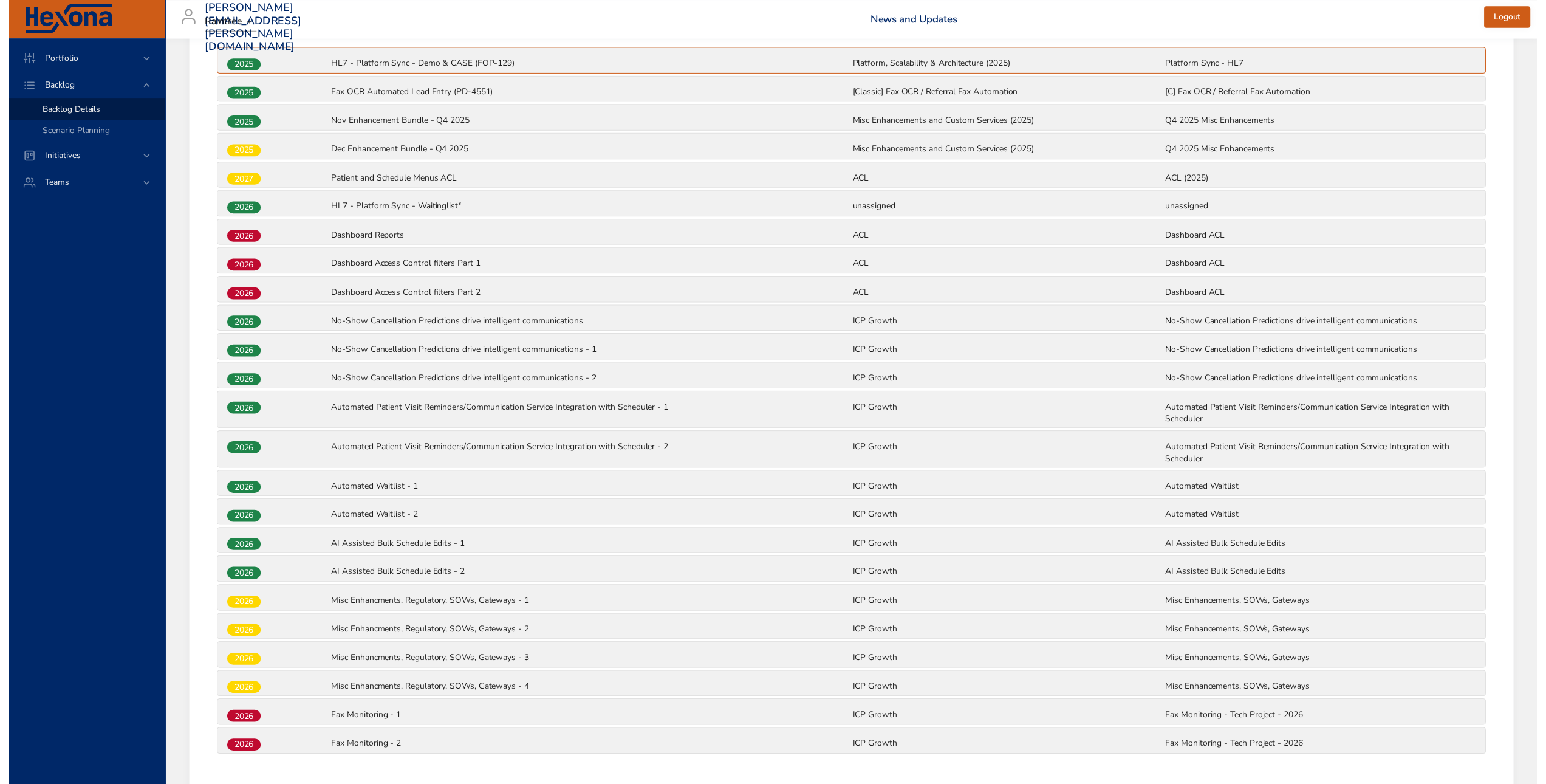
scroll to position [163, 0]
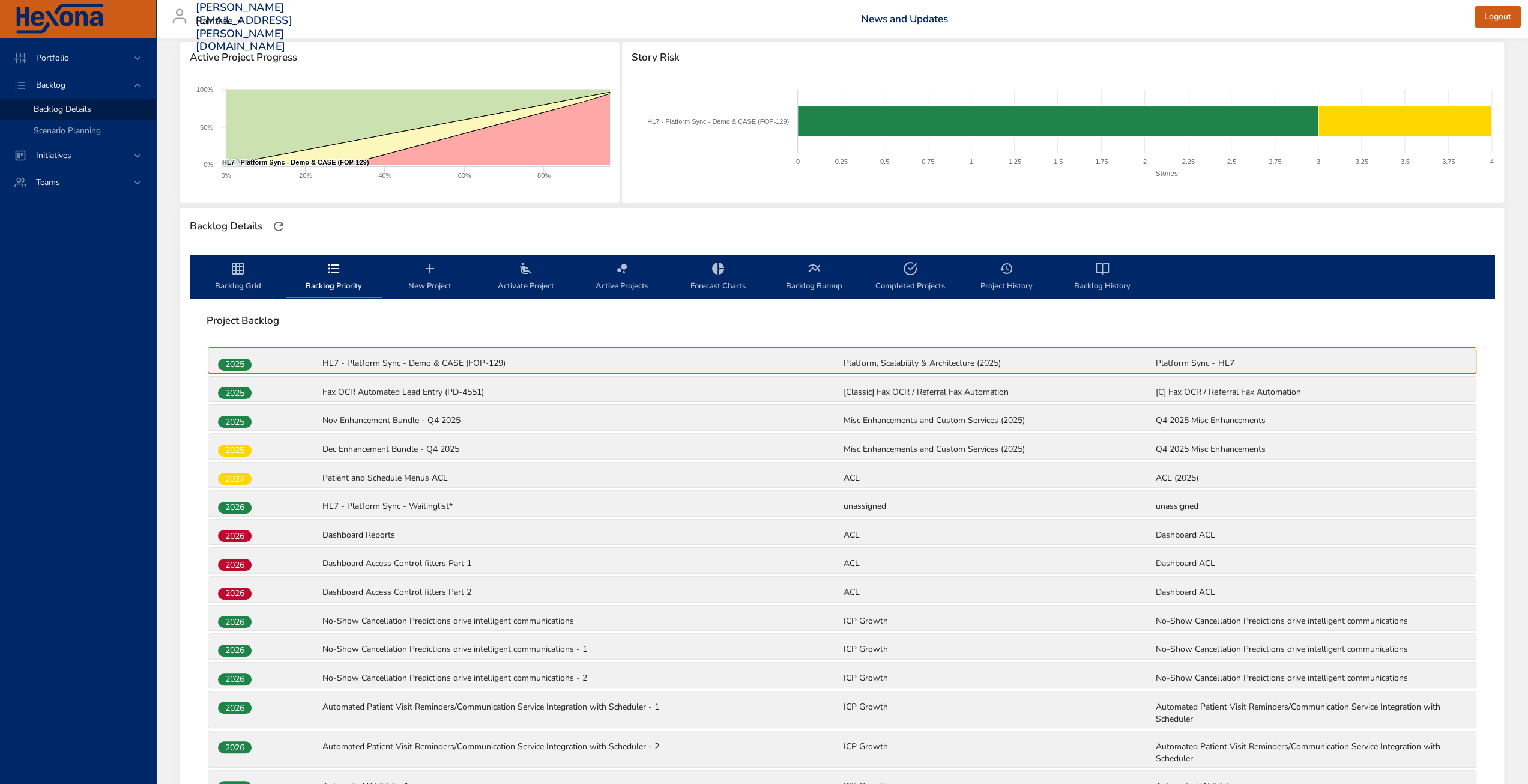
click at [260, 274] on span "Backlog Grid" at bounding box center [238, 277] width 82 height 32
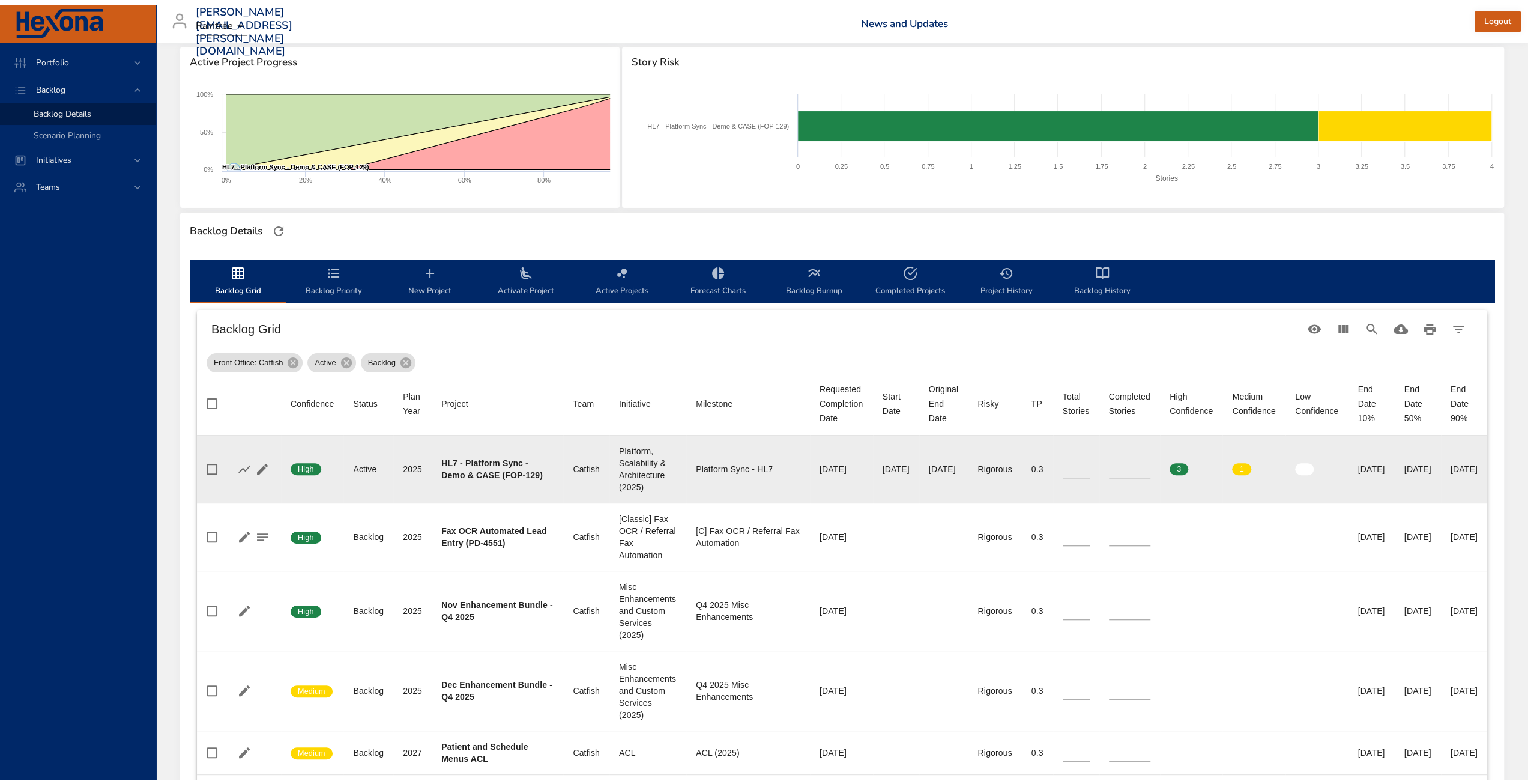
scroll to position [281, 0]
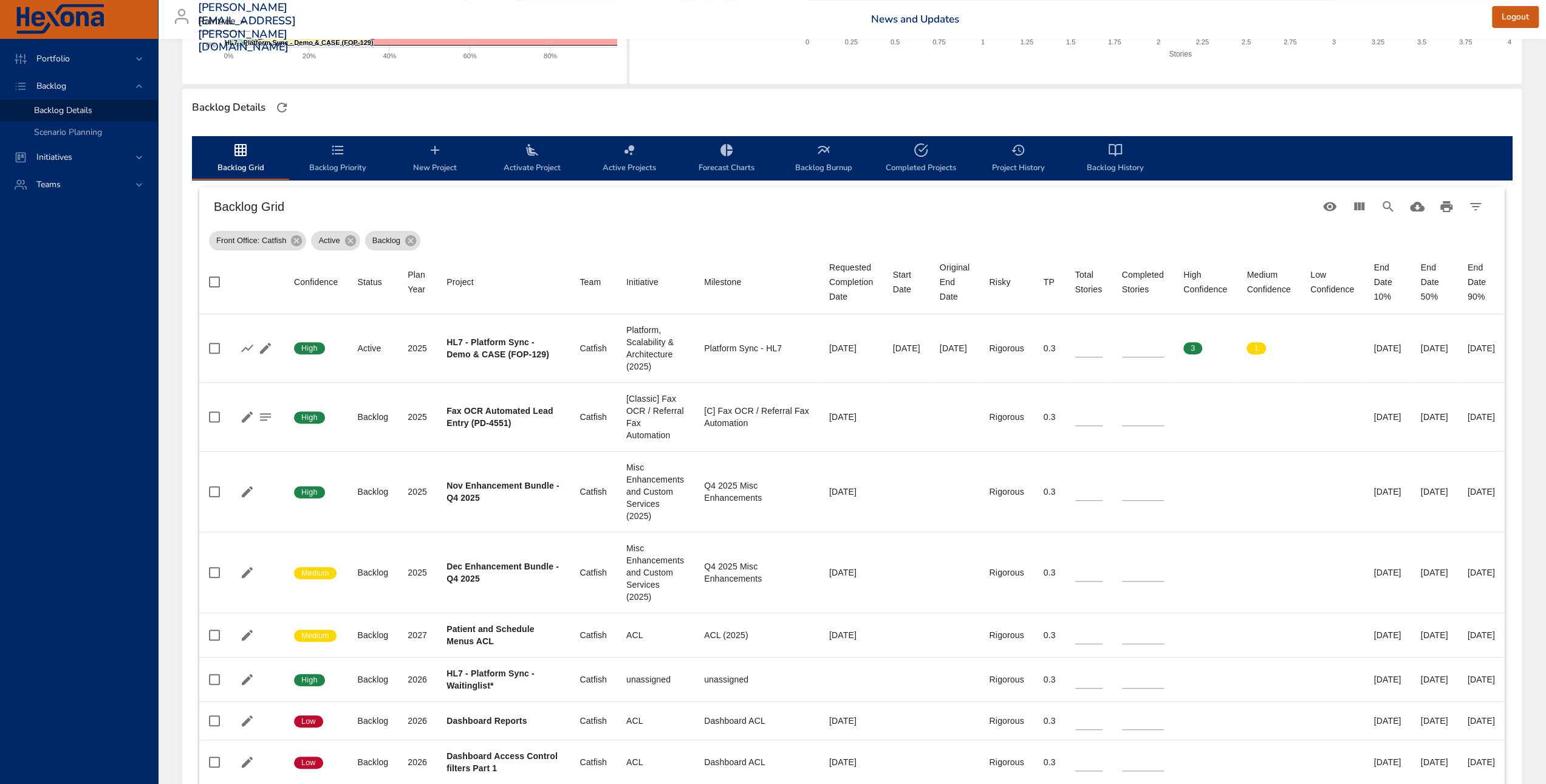
click at [351, 167] on span "Backlog Priority" at bounding box center [338, 158] width 83 height 32
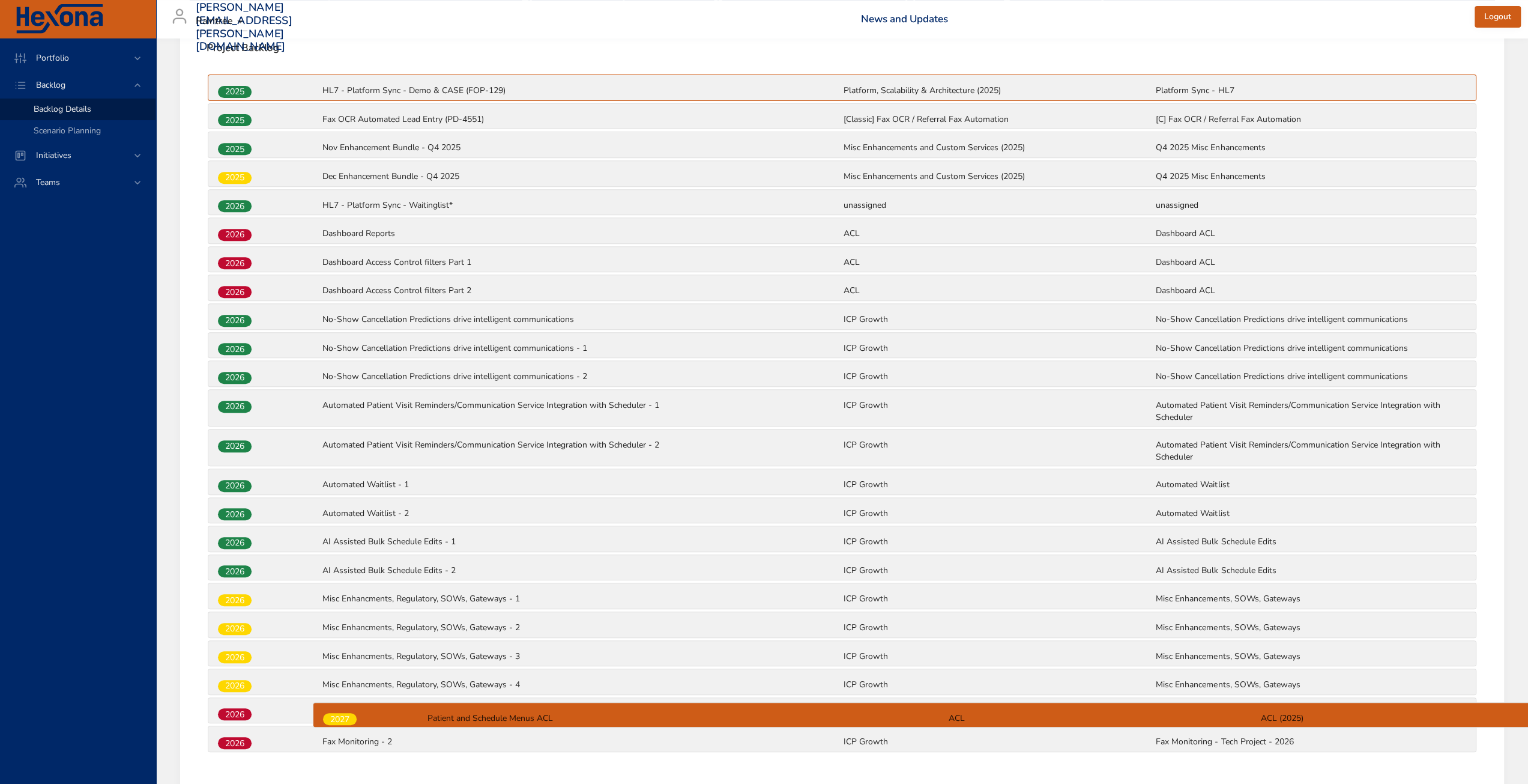
scroll to position [532, 0]
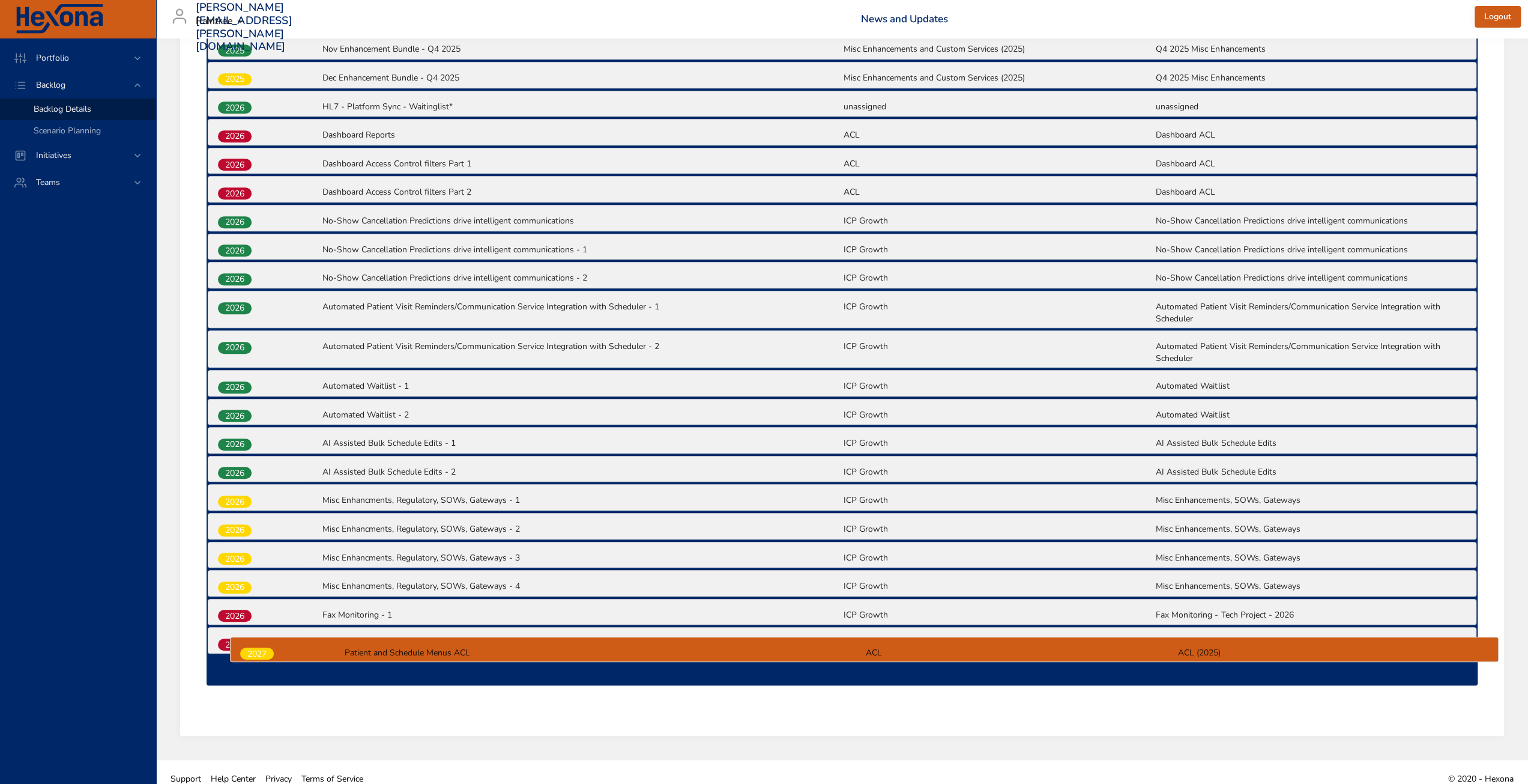
drag, startPoint x: 236, startPoint y: 238, endPoint x: 264, endPoint y: 665, distance: 427.9
click at [264, 665] on div "2025 HL7 - Platform Sync - Demo & CASE (FOP-129) Platform, Scalability & Archit…" at bounding box center [842, 330] width 1271 height 710
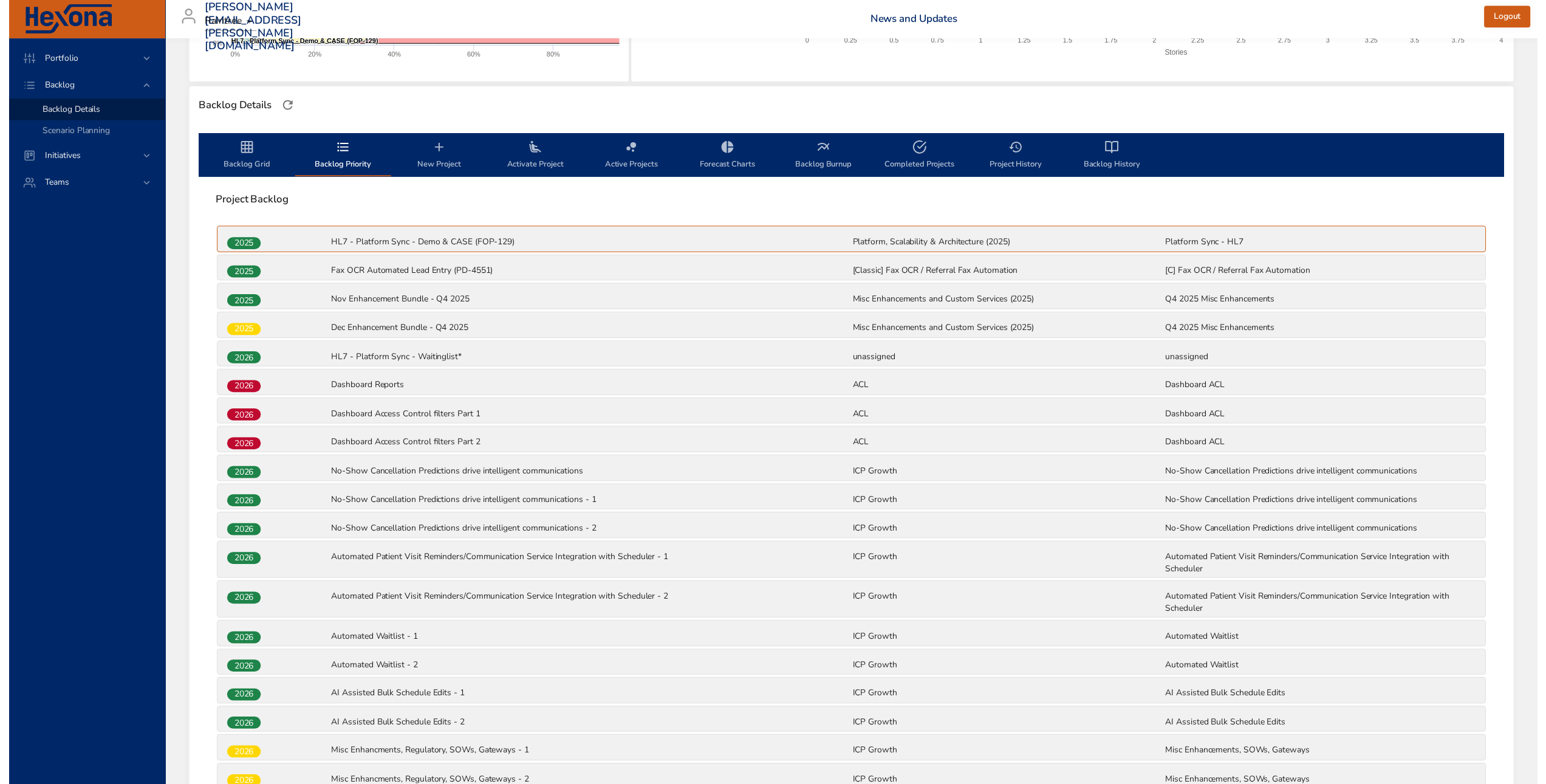
scroll to position [243, 0]
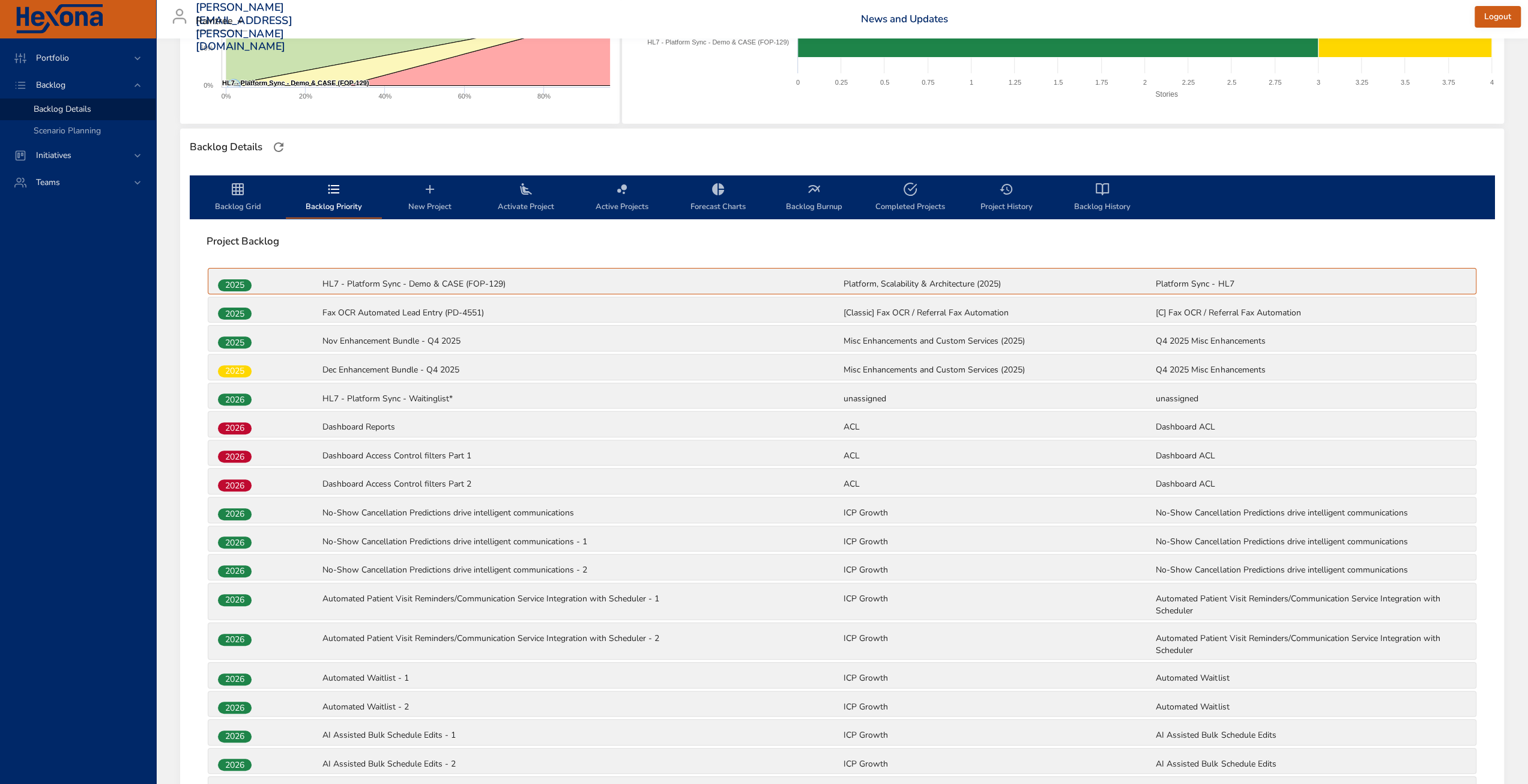
click at [221, 209] on span "Backlog Grid" at bounding box center [238, 198] width 82 height 32
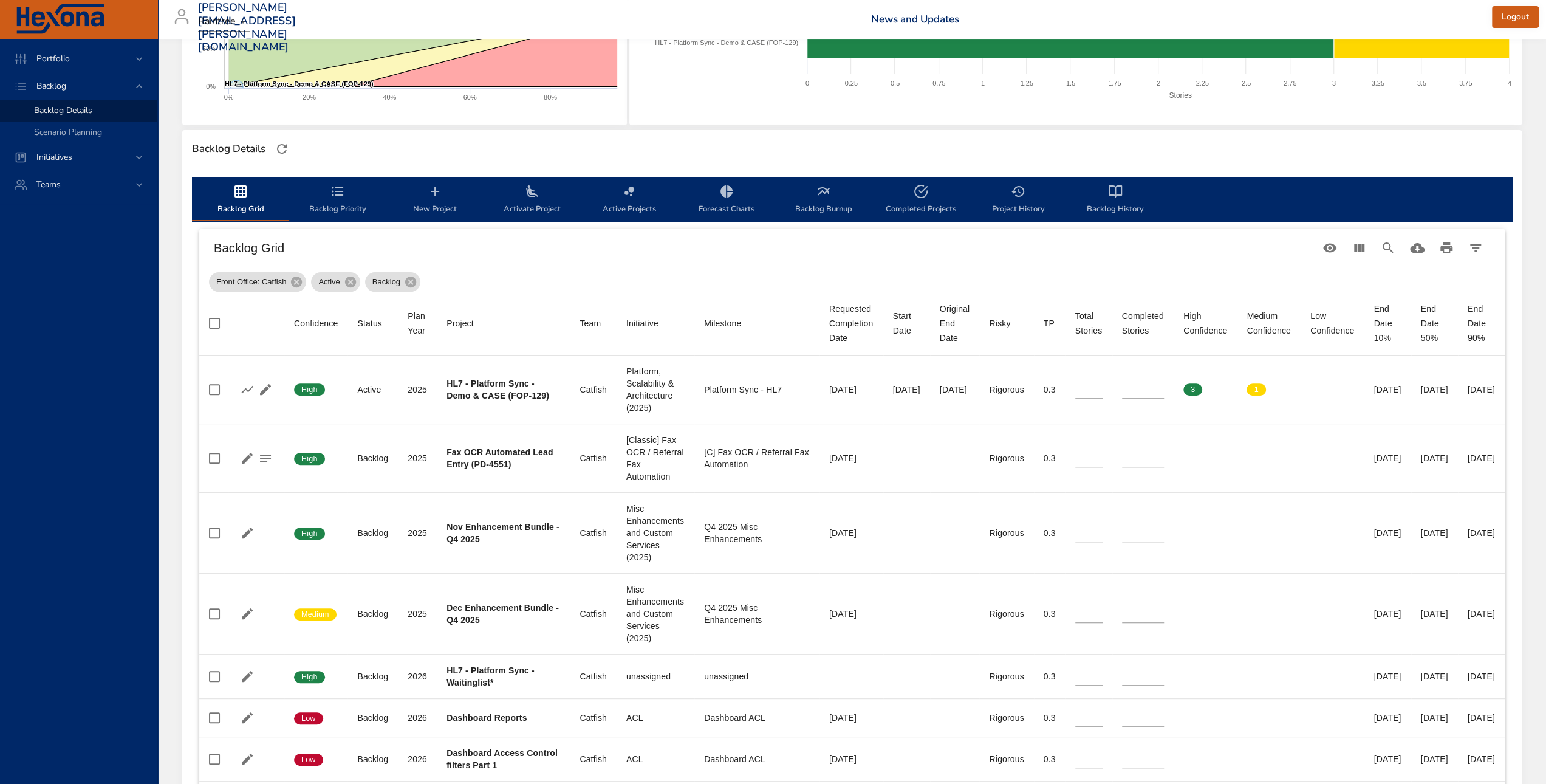
click at [247, 188] on icon "backlog-tab" at bounding box center [240, 192] width 15 height 15
click at [365, 151] on div "Backlog Details" at bounding box center [851, 149] width 1328 height 26
